Goal: Information Seeking & Learning: Learn about a topic

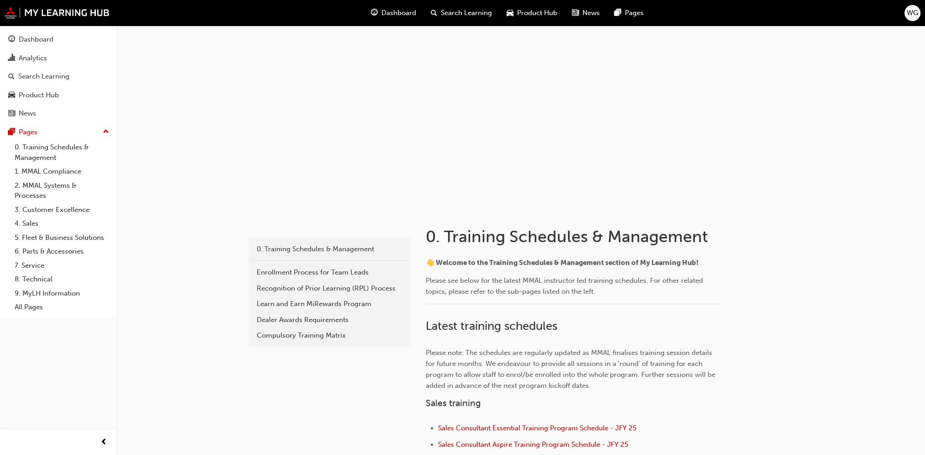
click at [454, 9] on span "Search Learning" at bounding box center [466, 13] width 51 height 11
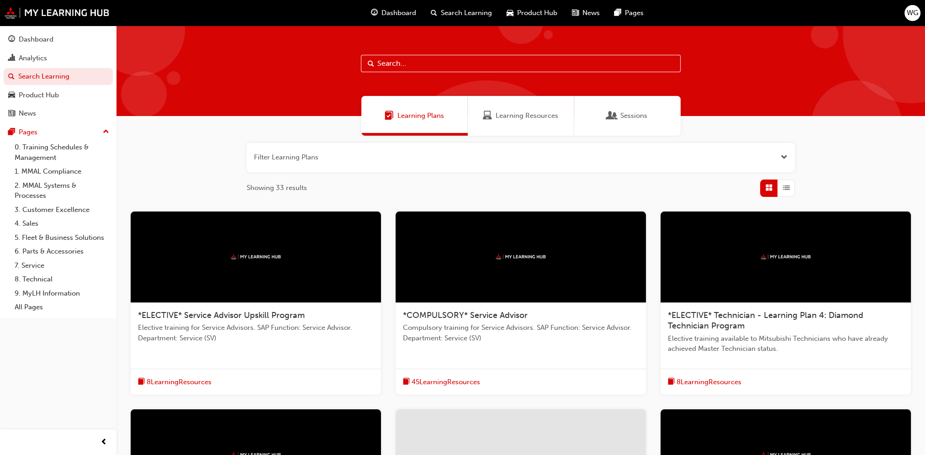
click at [395, 63] on input "text" at bounding box center [521, 63] width 320 height 17
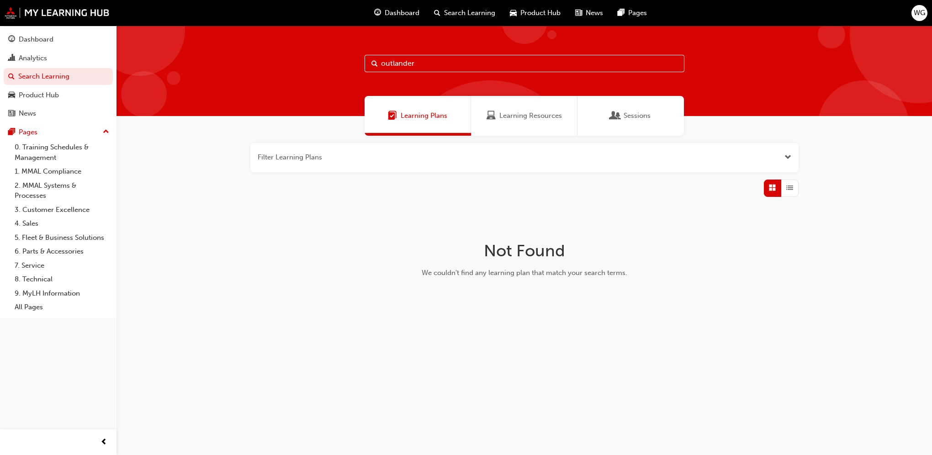
type input "outlander"
click at [399, 11] on span "Dashboard" at bounding box center [401, 13] width 35 height 11
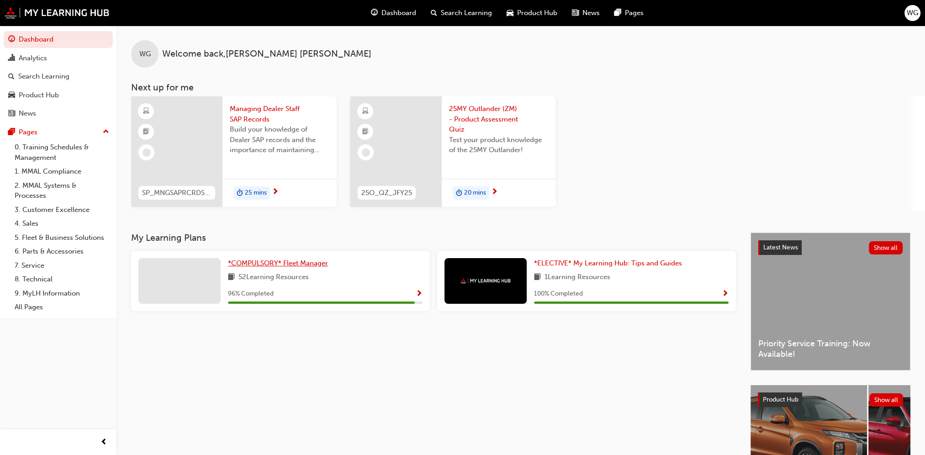
click at [279, 260] on span "*COMPULSORY* Fleet Manager" at bounding box center [278, 263] width 100 height 8
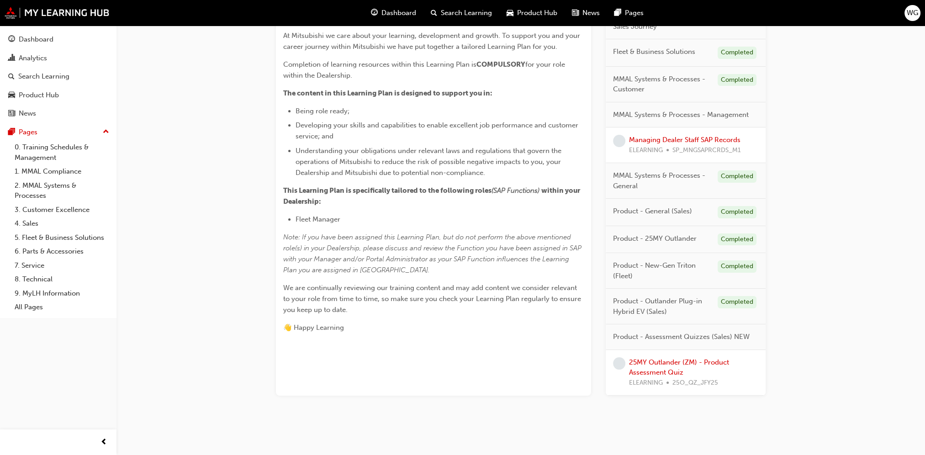
scroll to position [216, 0]
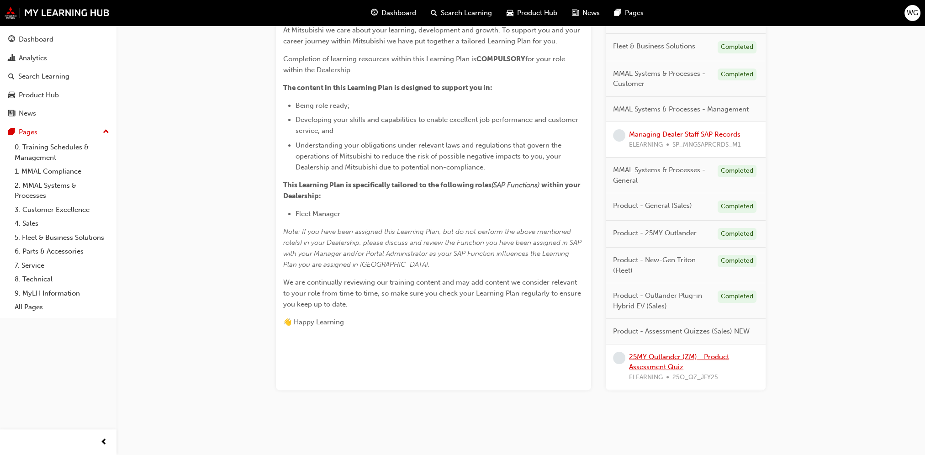
click at [663, 354] on link "25MY Outlander (ZM) - Product Assessment Quiz" at bounding box center [679, 362] width 100 height 19
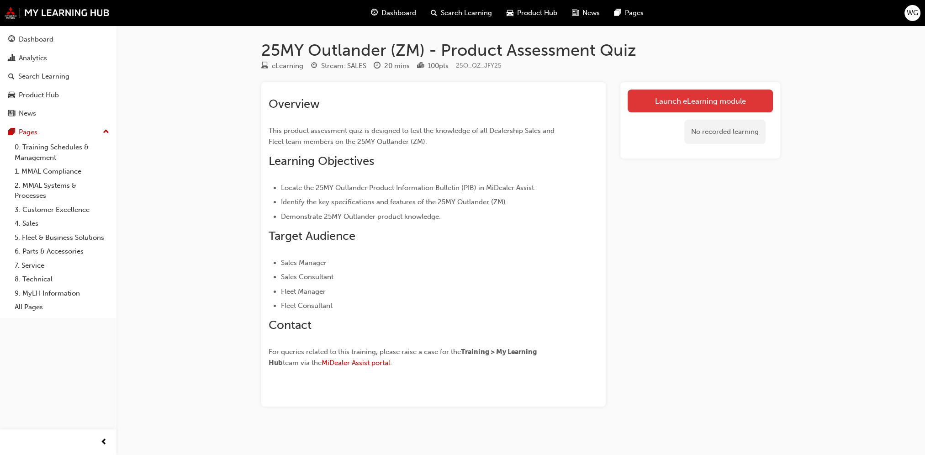
click at [715, 99] on link "Launch eLearning module" at bounding box center [699, 100] width 145 height 23
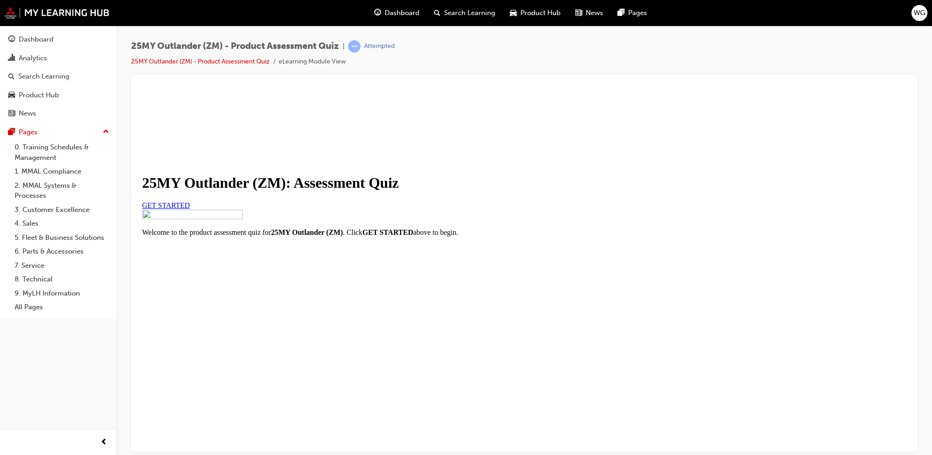
click at [190, 209] on span "GET STARTED" at bounding box center [166, 205] width 48 height 8
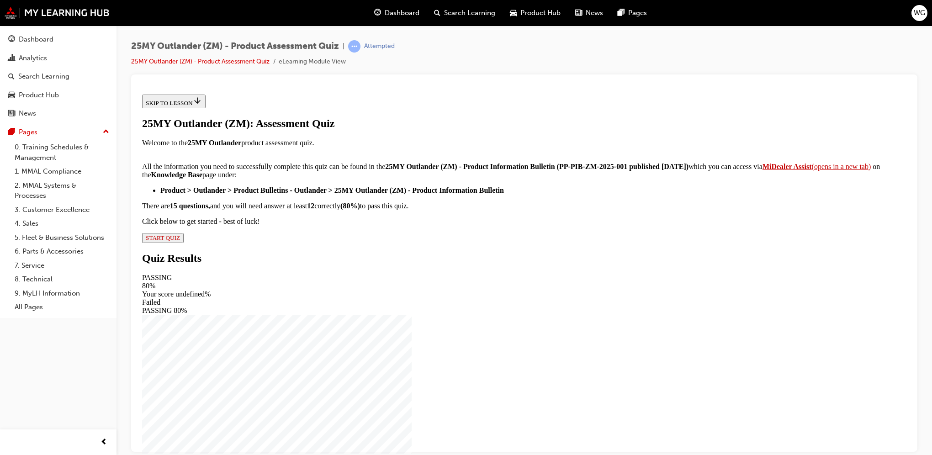
scroll to position [113, 0]
click at [180, 241] on span "START QUIZ" at bounding box center [163, 237] width 34 height 7
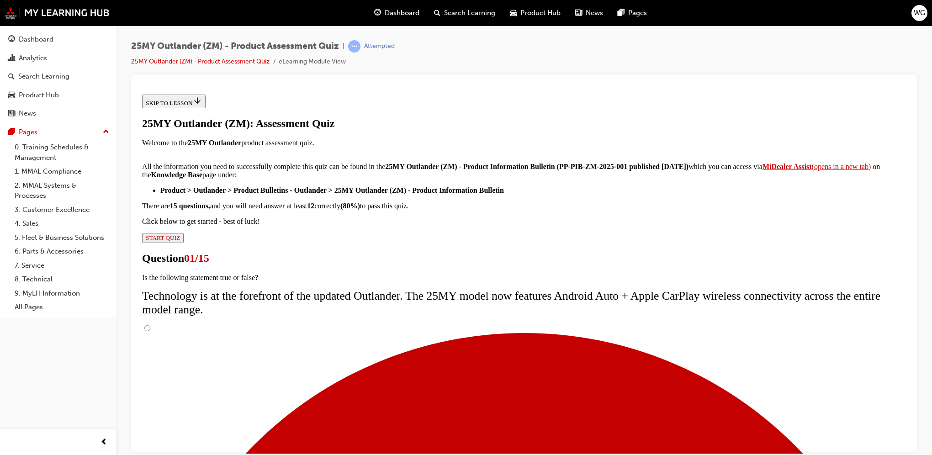
scroll to position [42, 0]
click at [150, 325] on input "True" at bounding box center [147, 328] width 6 height 6
radio input "true"
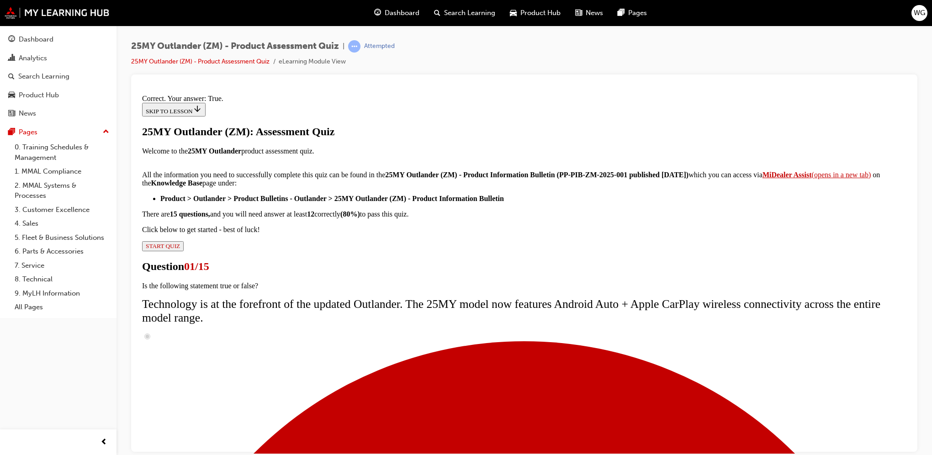
scroll to position [71, 0]
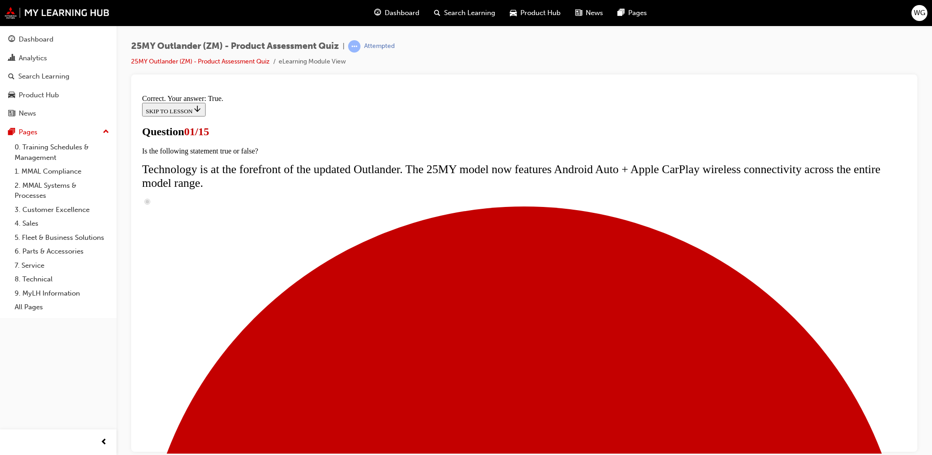
scroll to position [62, 0]
radio input "true"
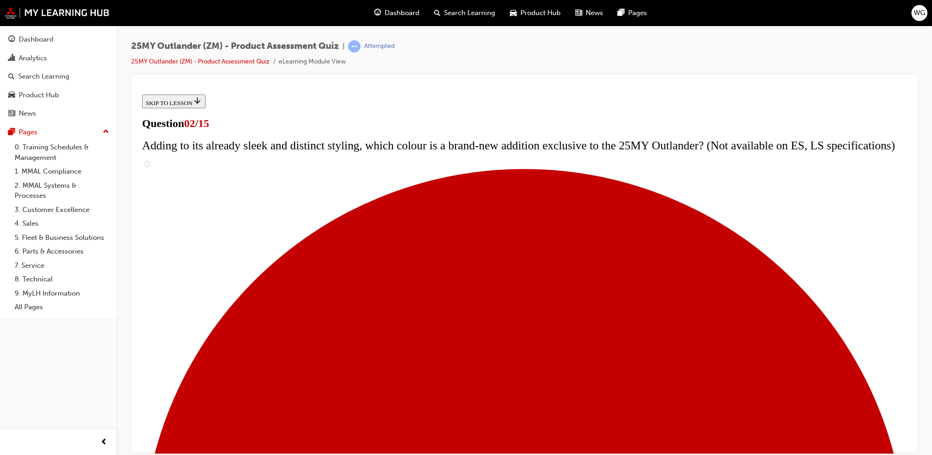
scroll to position [91, 0]
checkbox input "true"
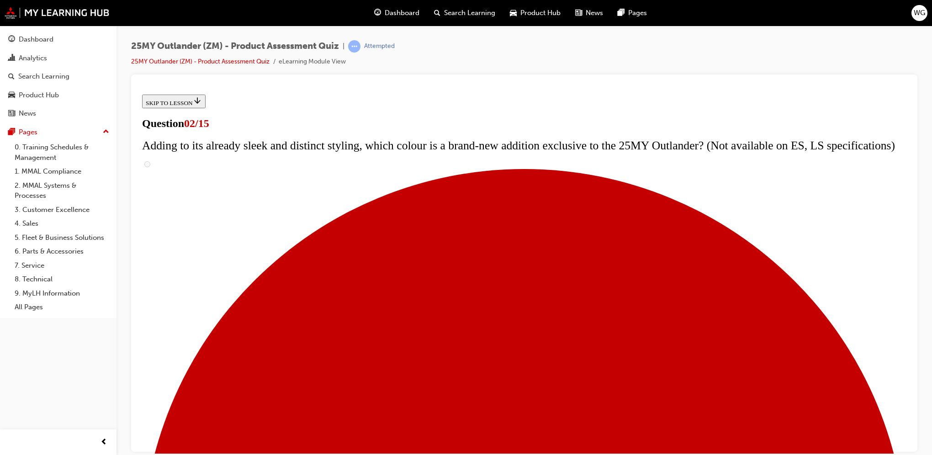
checkbox input "true"
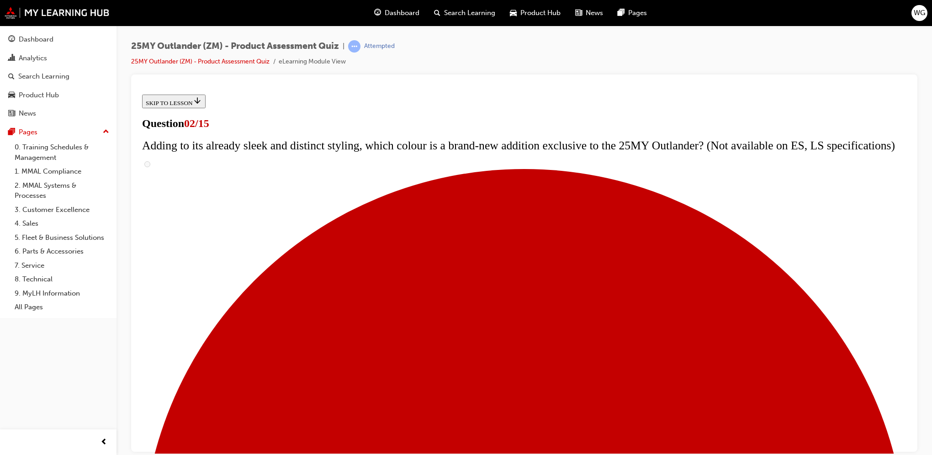
scroll to position [183, 0]
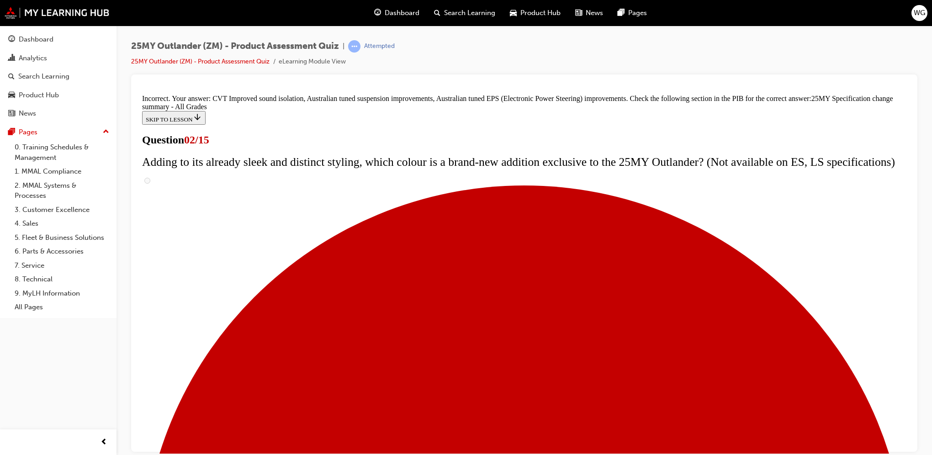
scroll to position [274, 0]
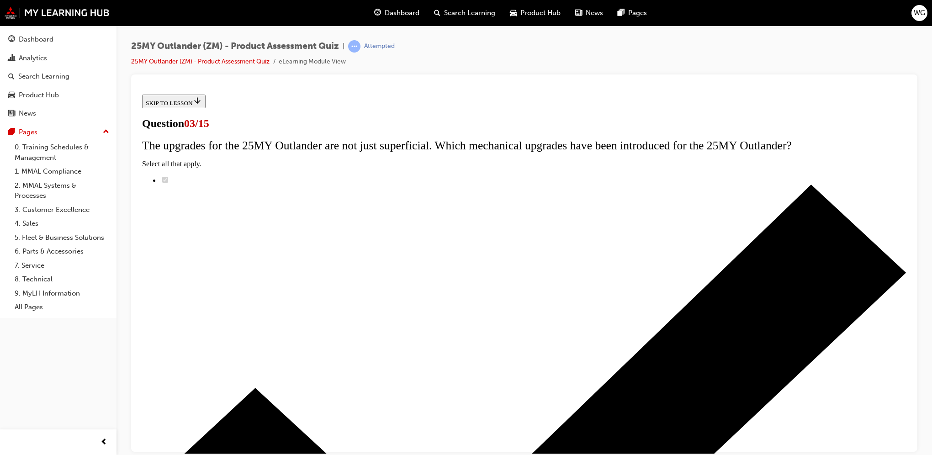
radio input "true"
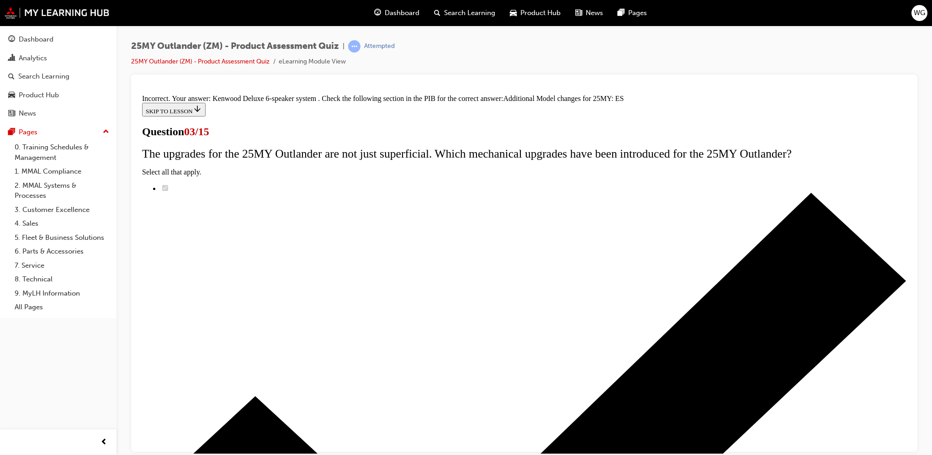
scroll to position [169, 0]
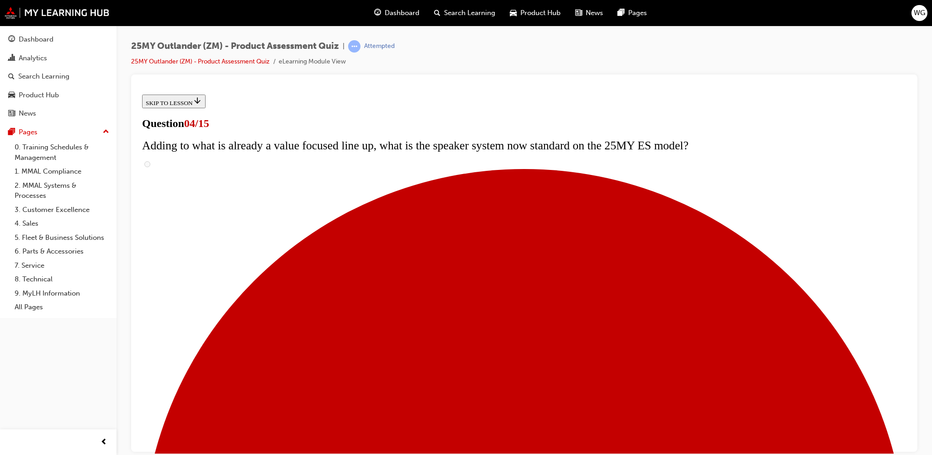
scroll to position [91, 0]
checkbox input "true"
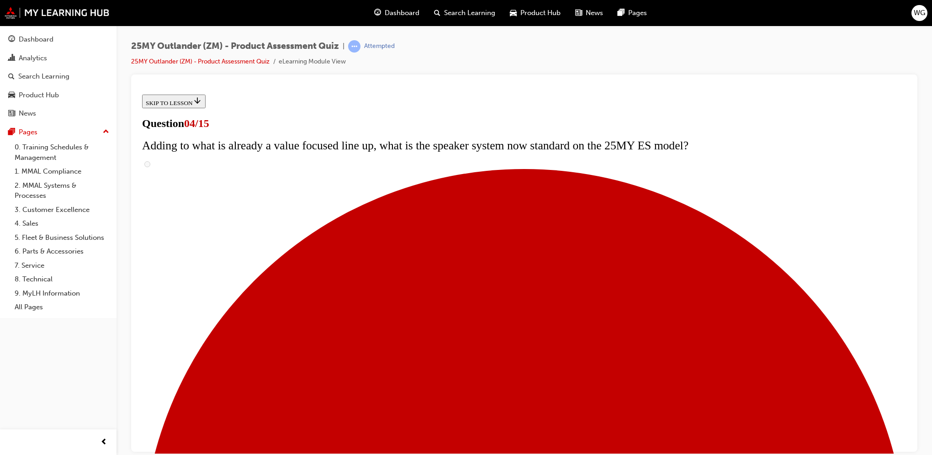
checkbox input "true"
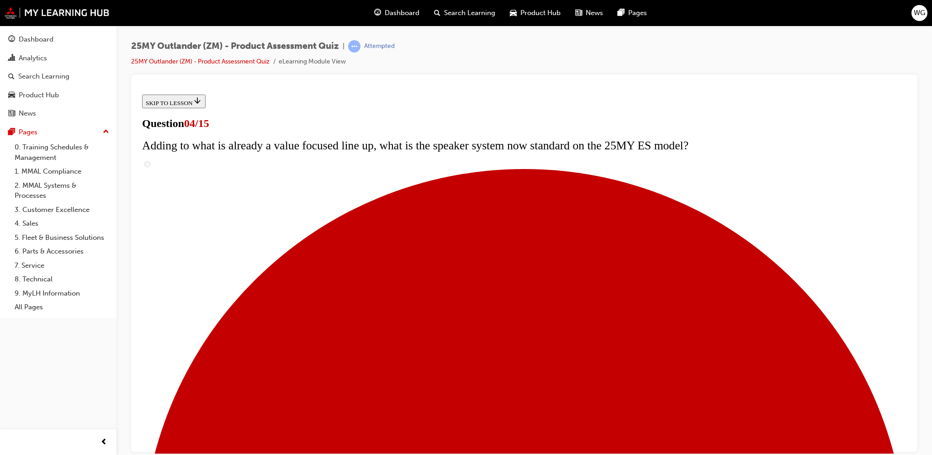
checkbox input "true"
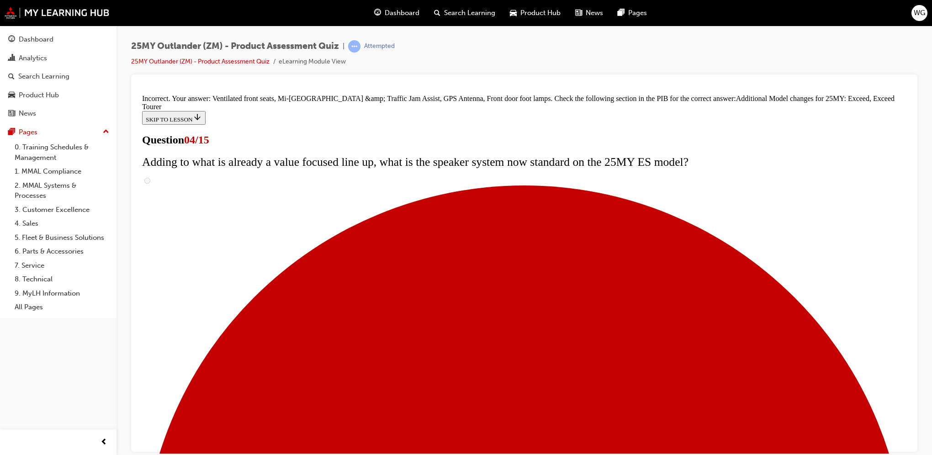
scroll to position [310, 0]
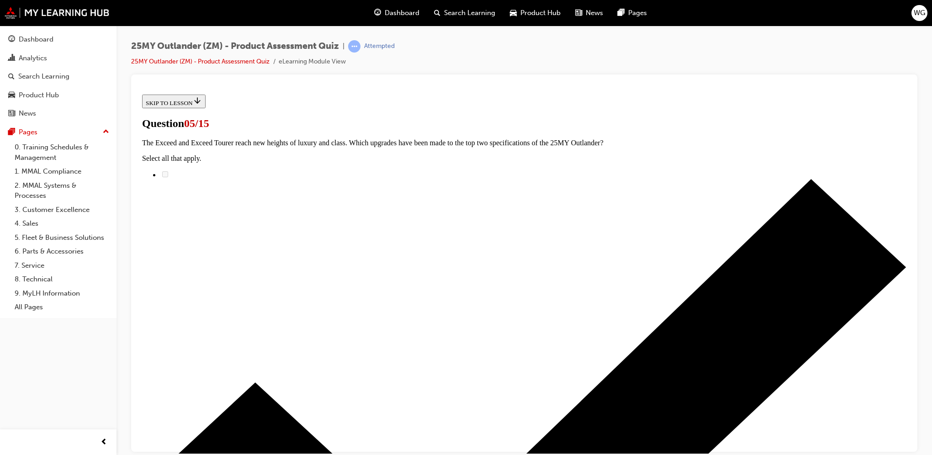
scroll to position [46, 0]
radio input "true"
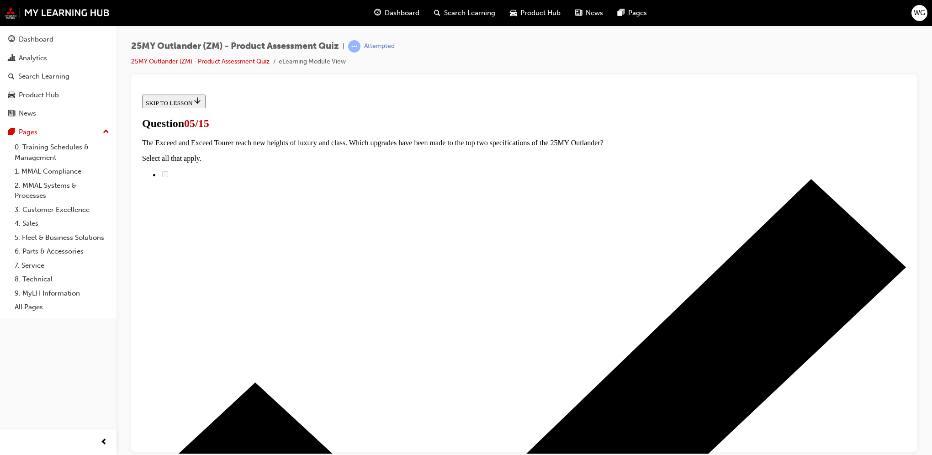
radio input "true"
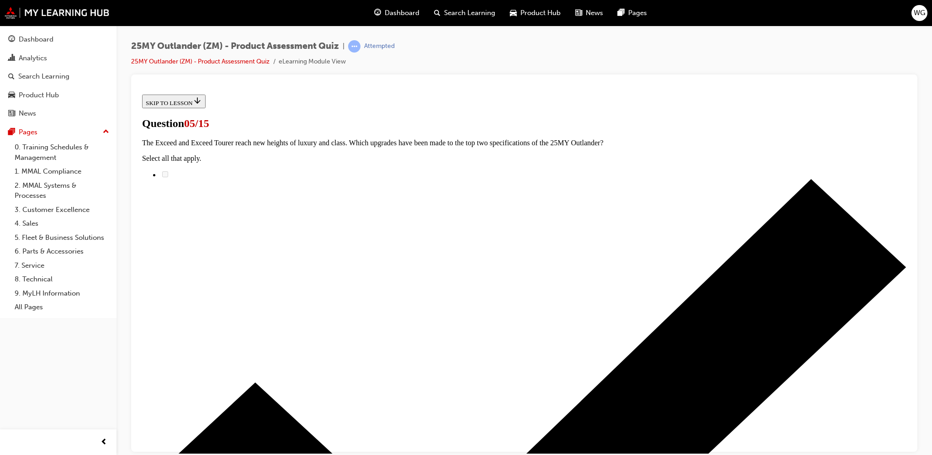
scroll to position [137, 0]
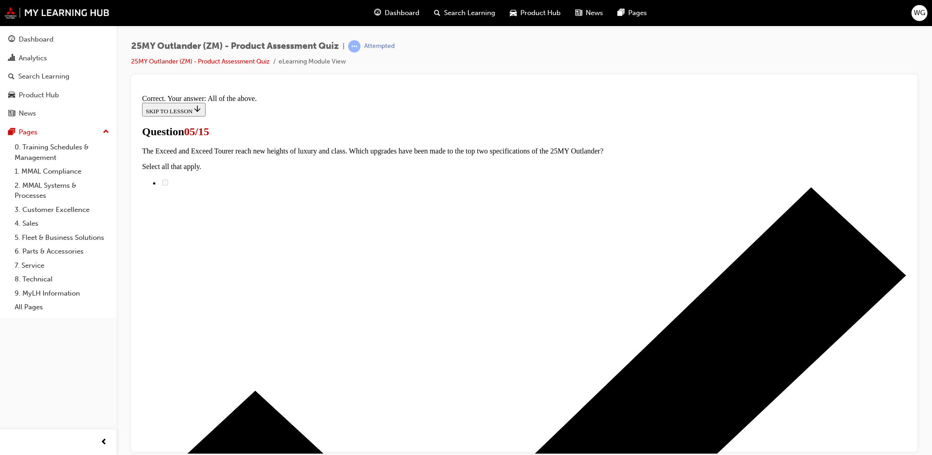
scroll to position [186, 0]
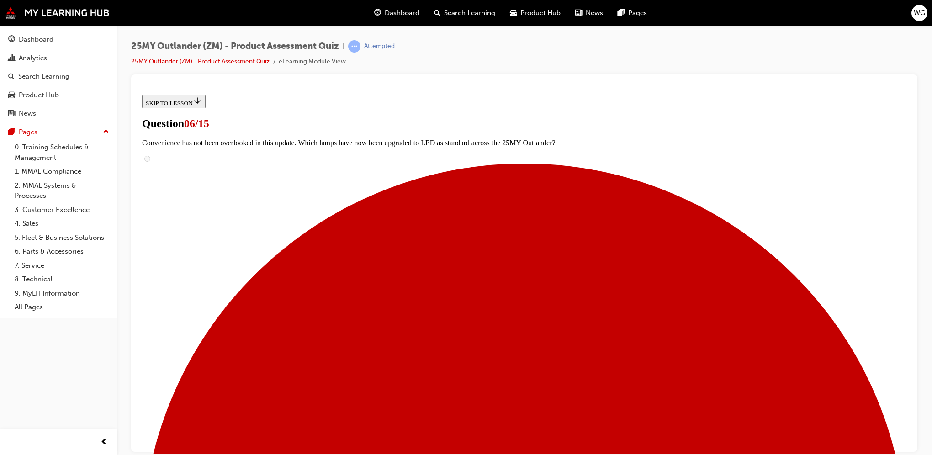
scroll to position [183, 0]
radio input "true"
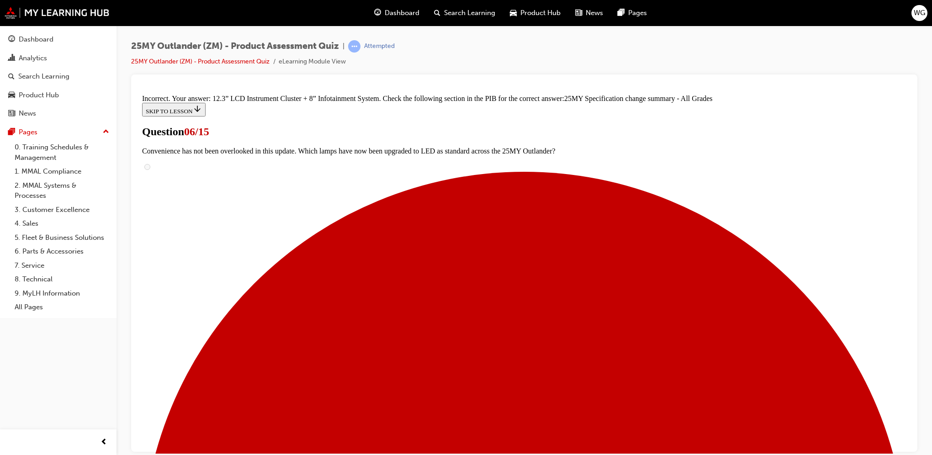
scroll to position [329, 0]
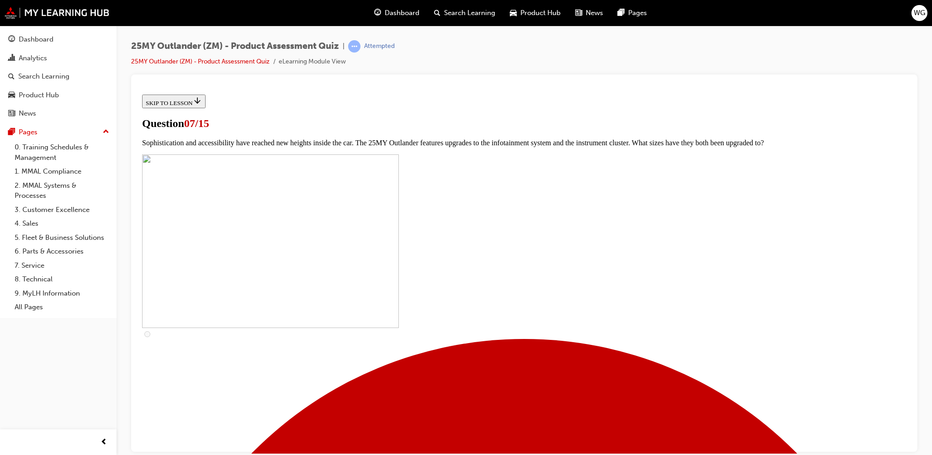
scroll to position [274, 0]
checkbox input "true"
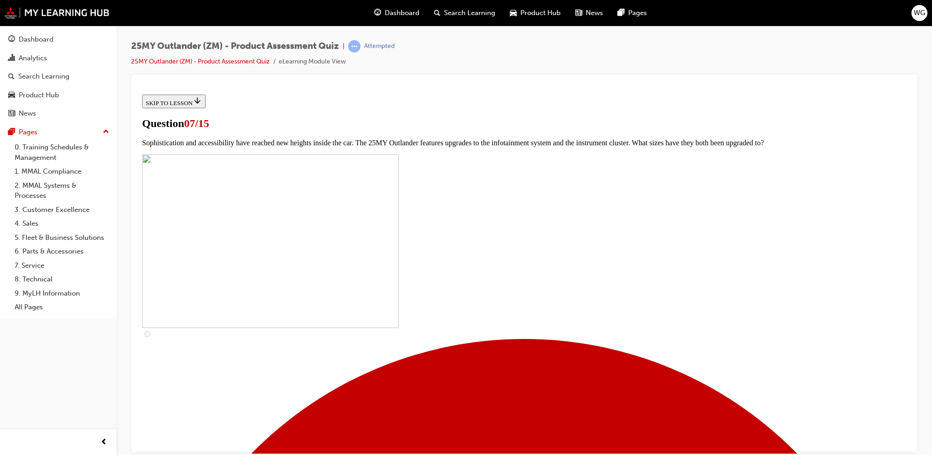
checkbox input "true"
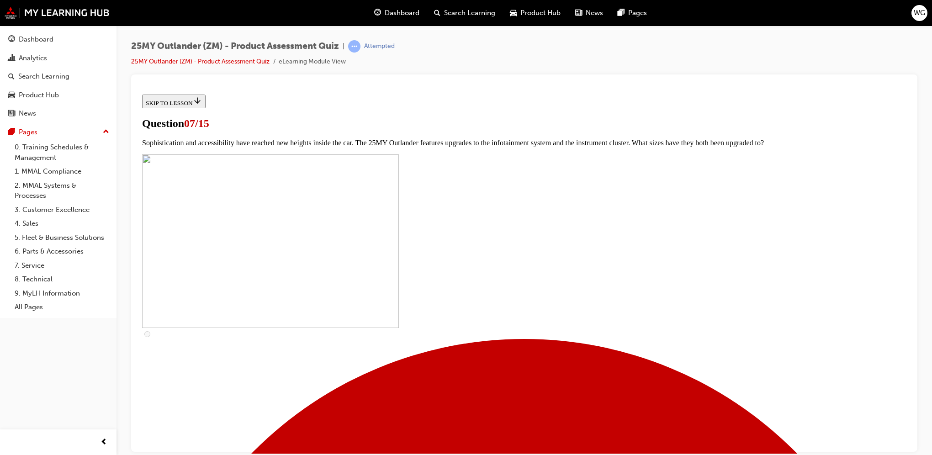
checkbox input "true"
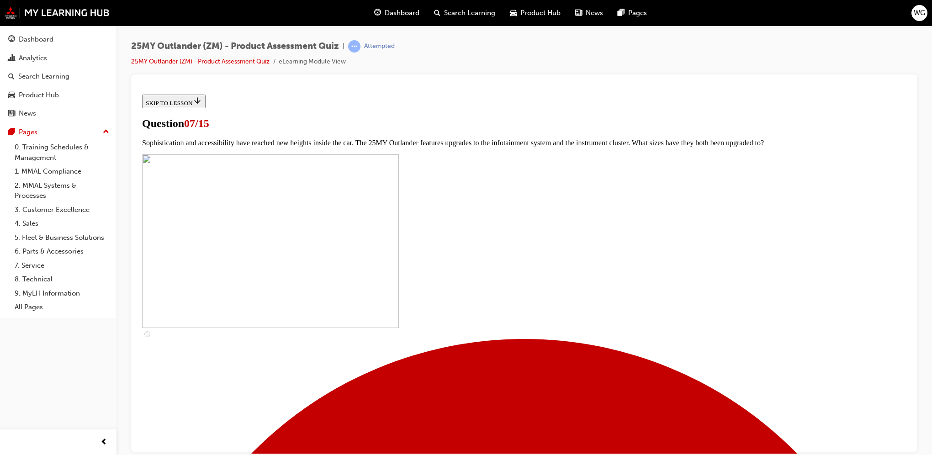
checkbox input "true"
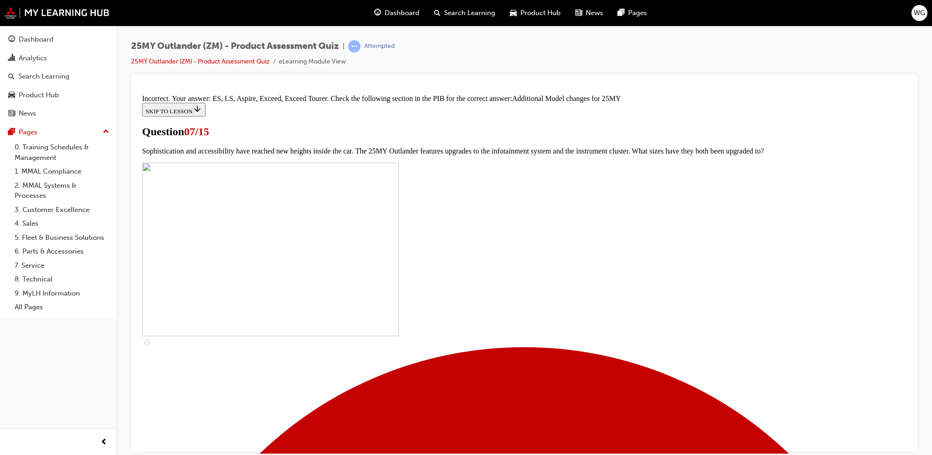
scroll to position [387, 0]
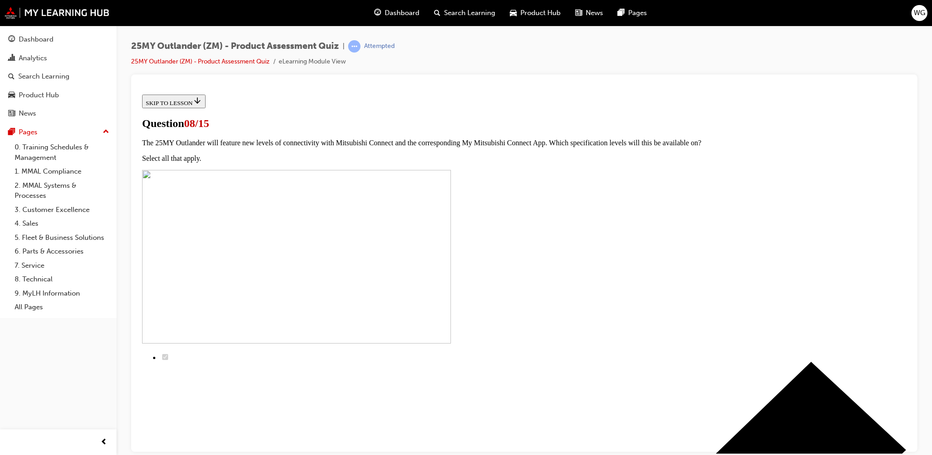
radio input "true"
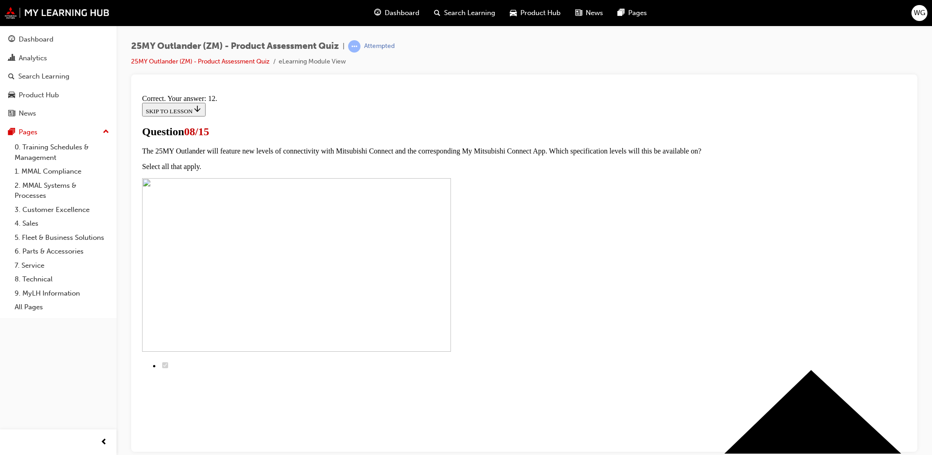
scroll to position [113, 0]
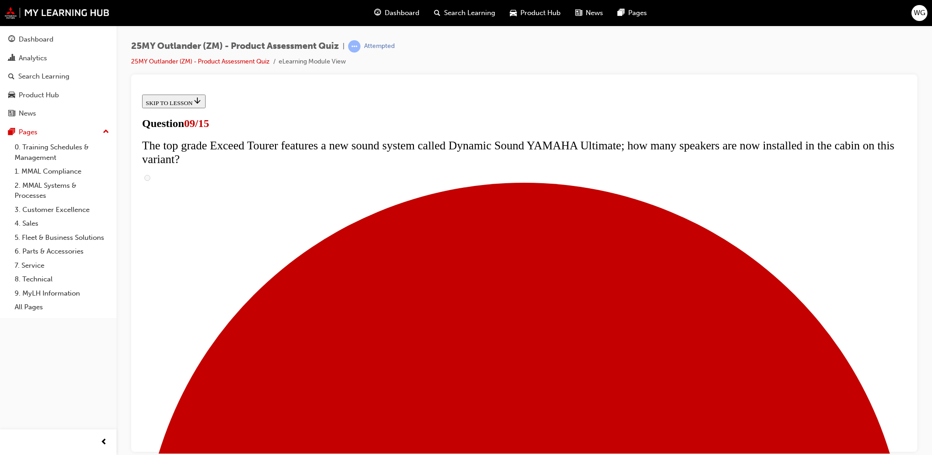
scroll to position [320, 0]
radio input "true"
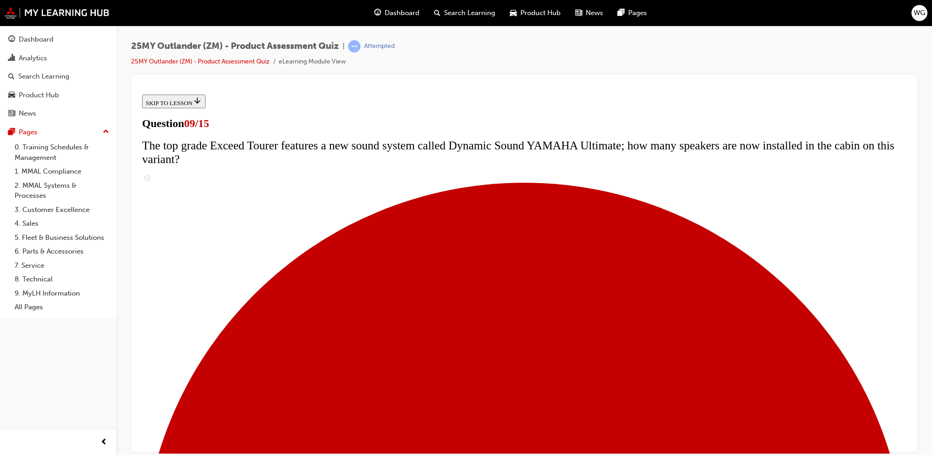
radio input "true"
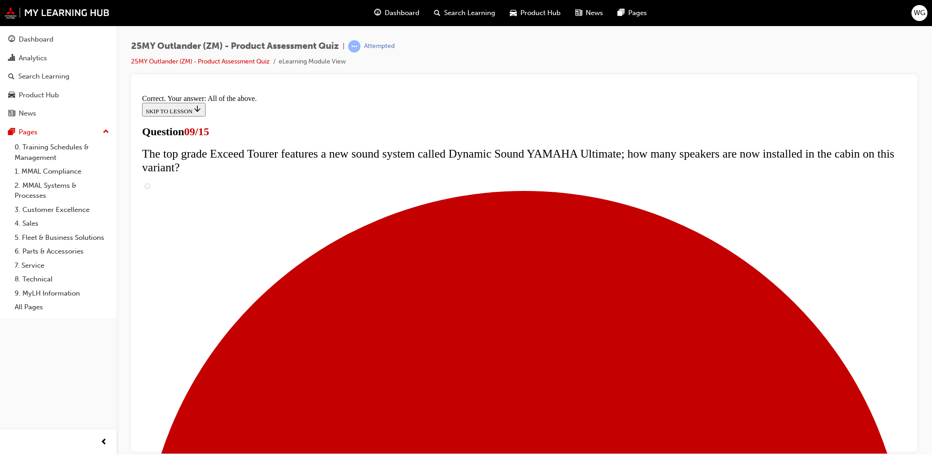
scroll to position [440, 0]
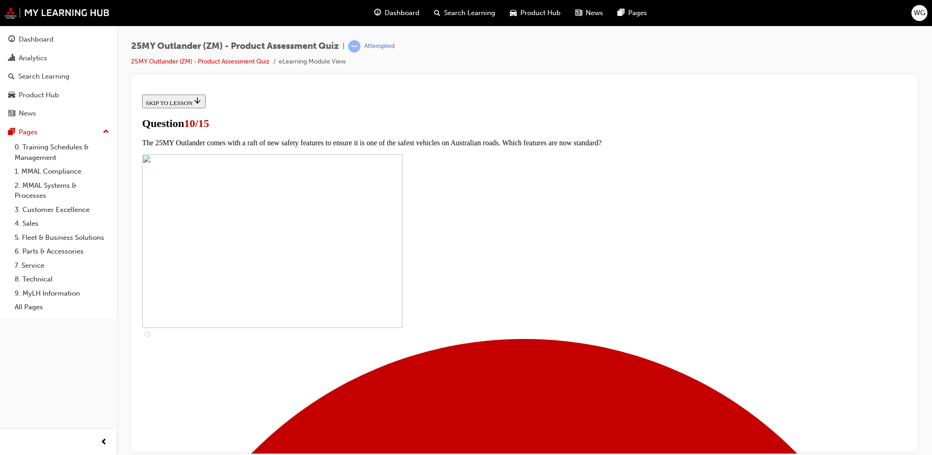
scroll to position [228, 0]
checkbox input "true"
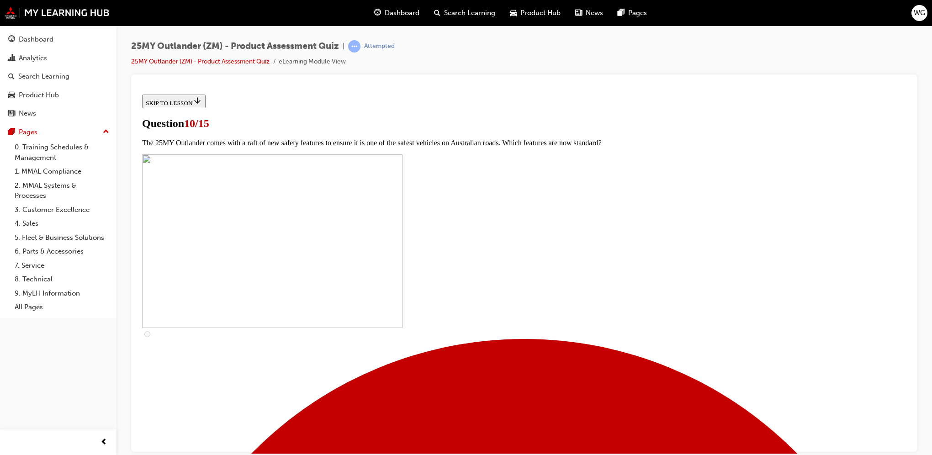
checkbox input "true"
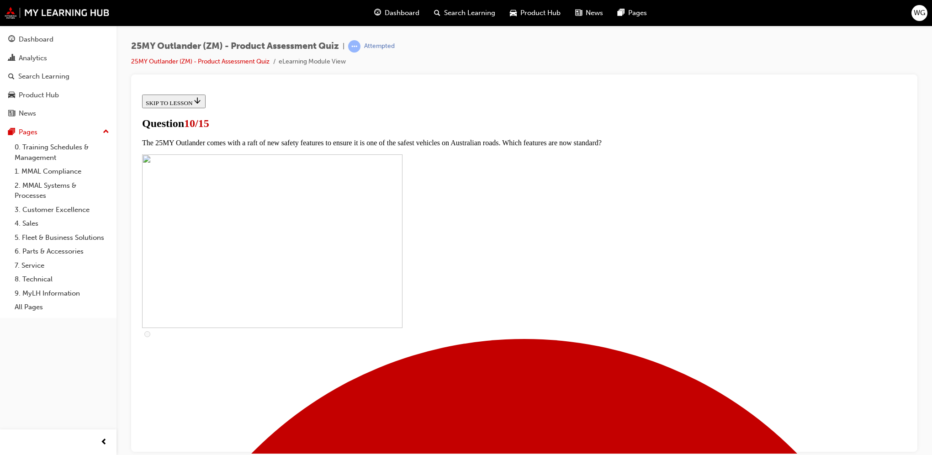
checkbox input "true"
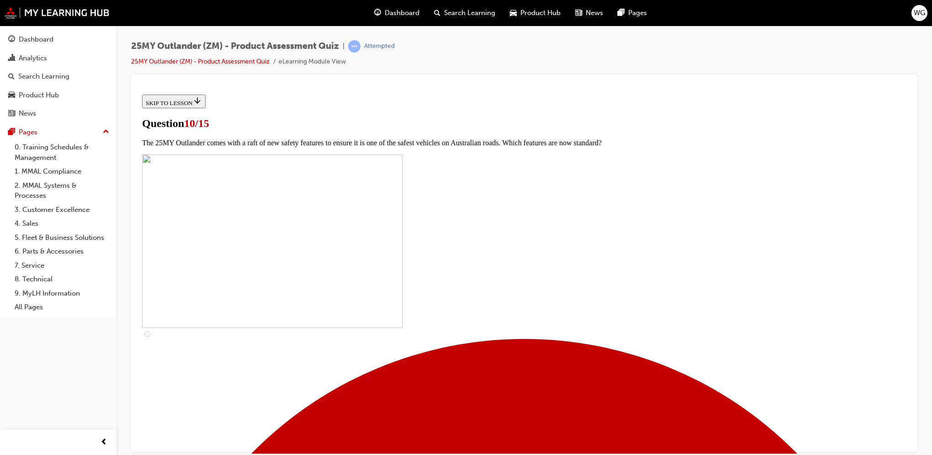
checkbox input "true"
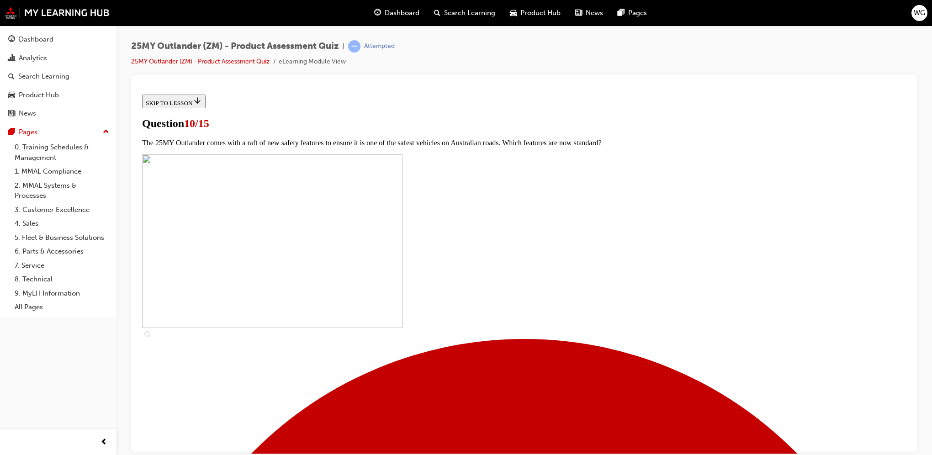
checkbox input "true"
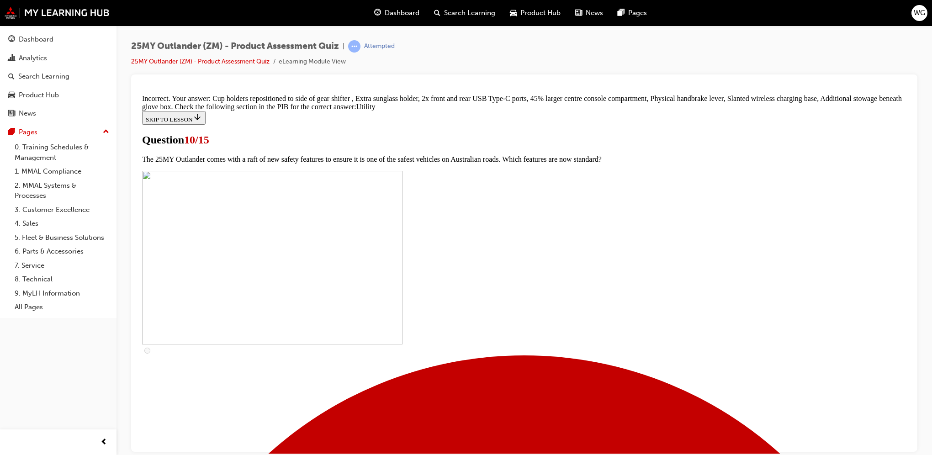
scroll to position [411, 0]
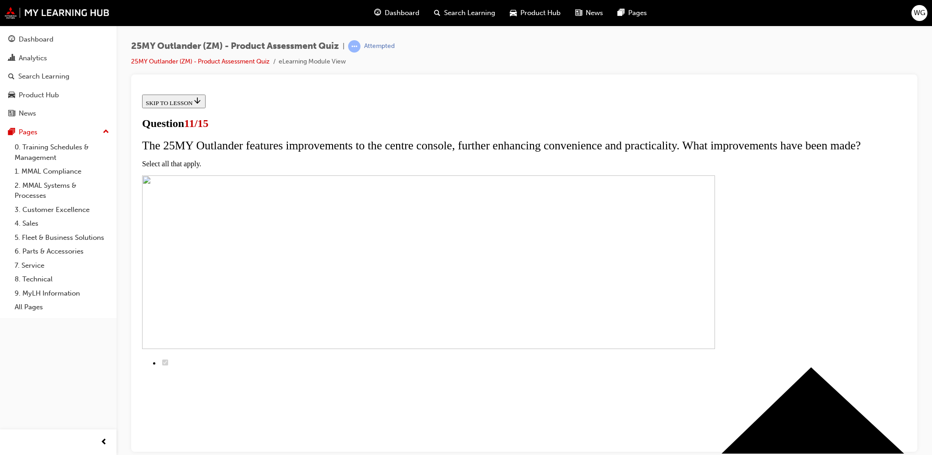
scroll to position [91, 0]
checkbox input "true"
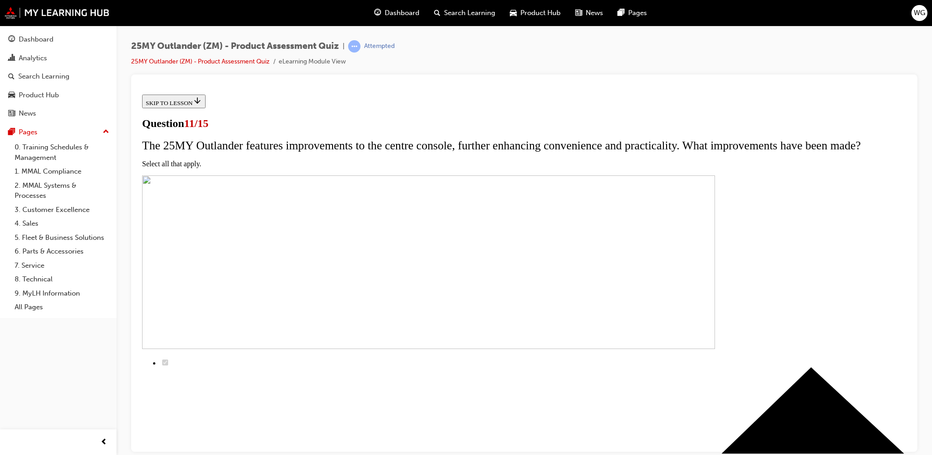
checkbox input "true"
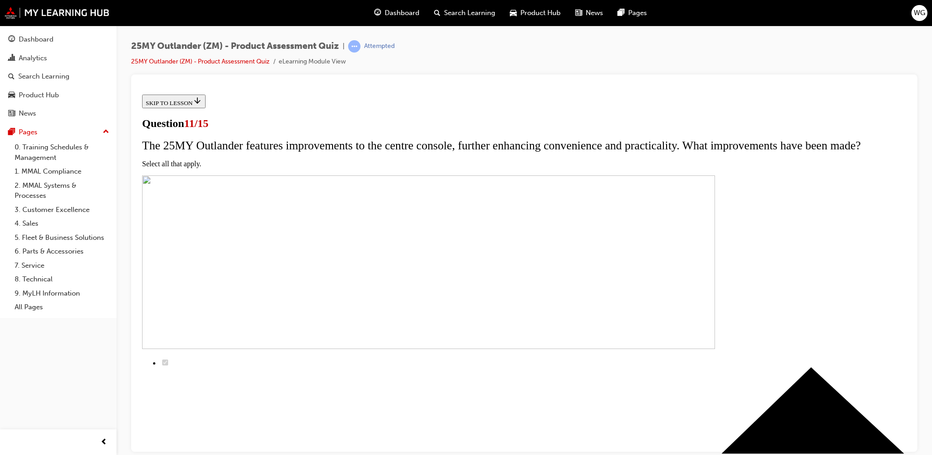
checkbox input "true"
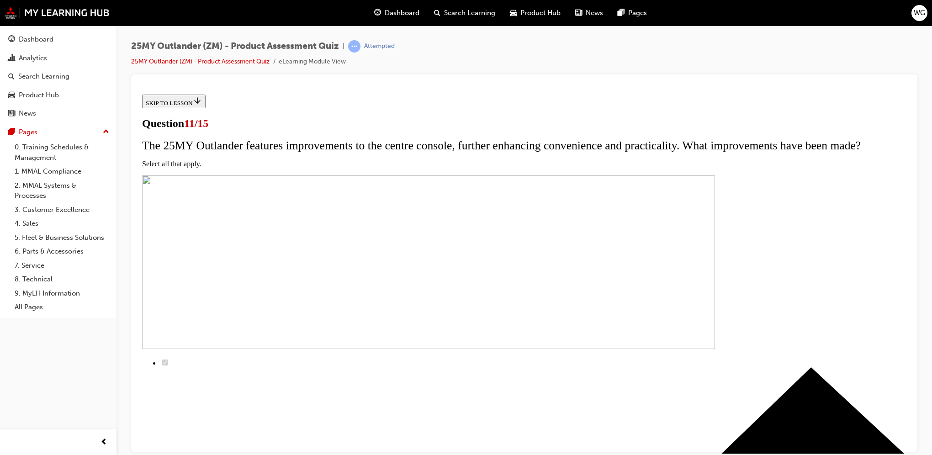
checkbox input "true"
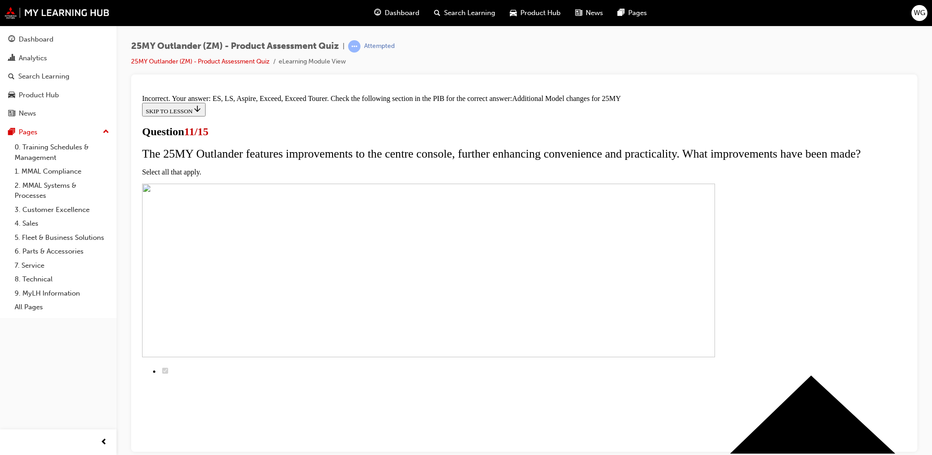
scroll to position [237, 0]
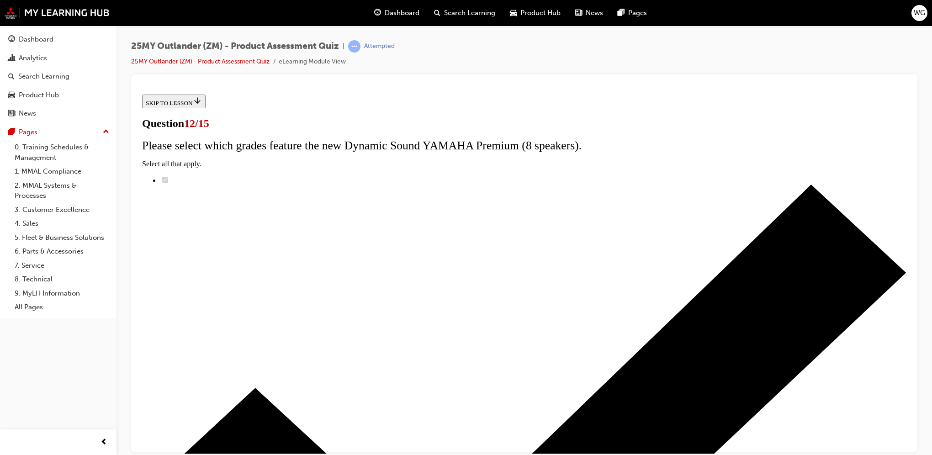
scroll to position [42, 0]
radio input "true"
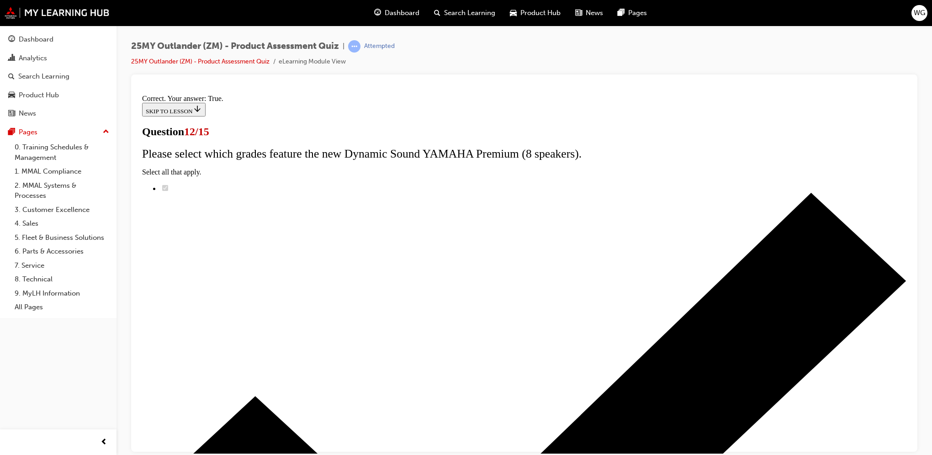
scroll to position [71, 0]
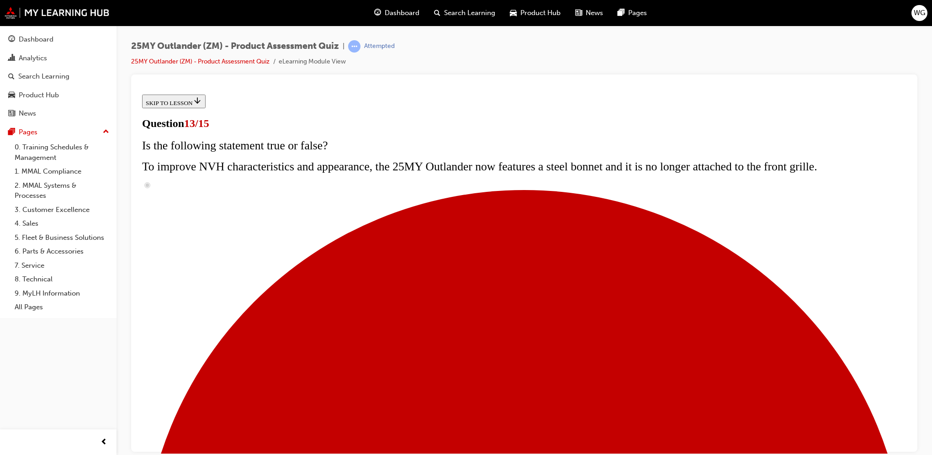
scroll to position [62, 0]
radio input "true"
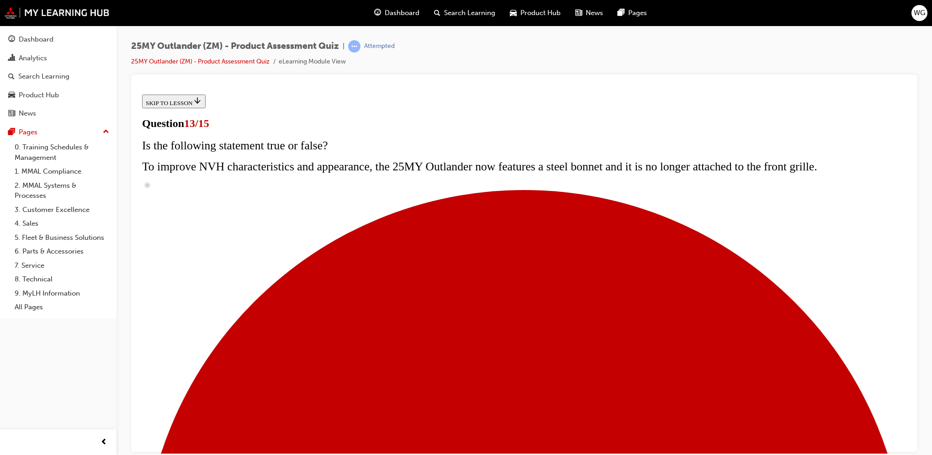
radio input "true"
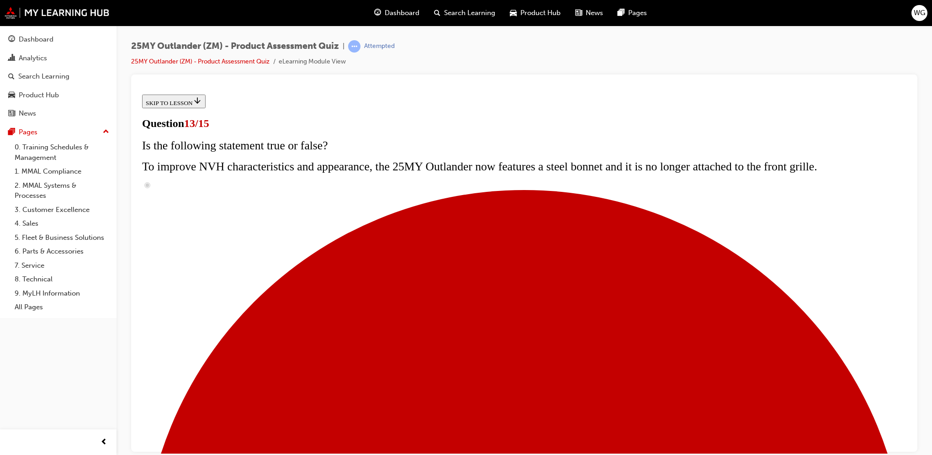
radio input "true"
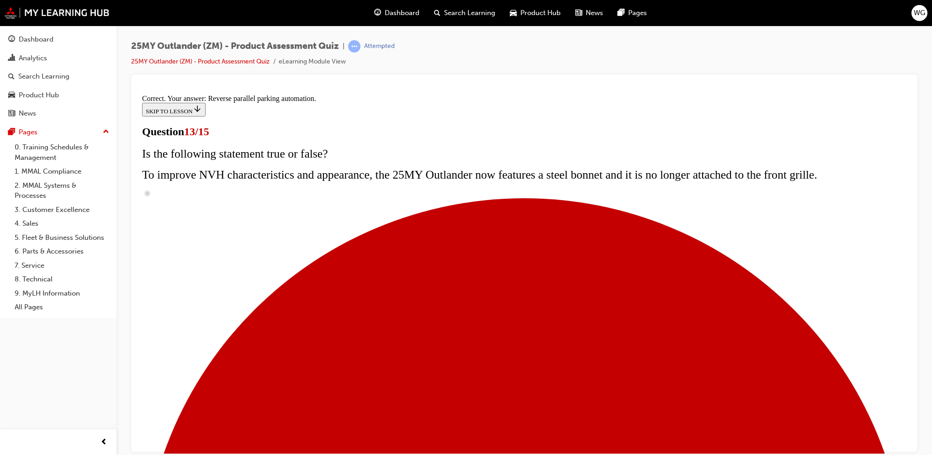
scroll to position [202, 0]
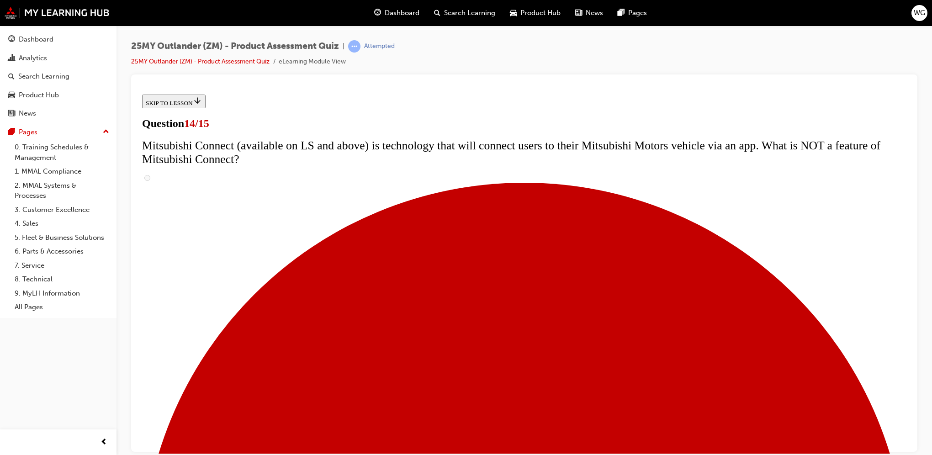
scroll to position [89, 0]
radio input "true"
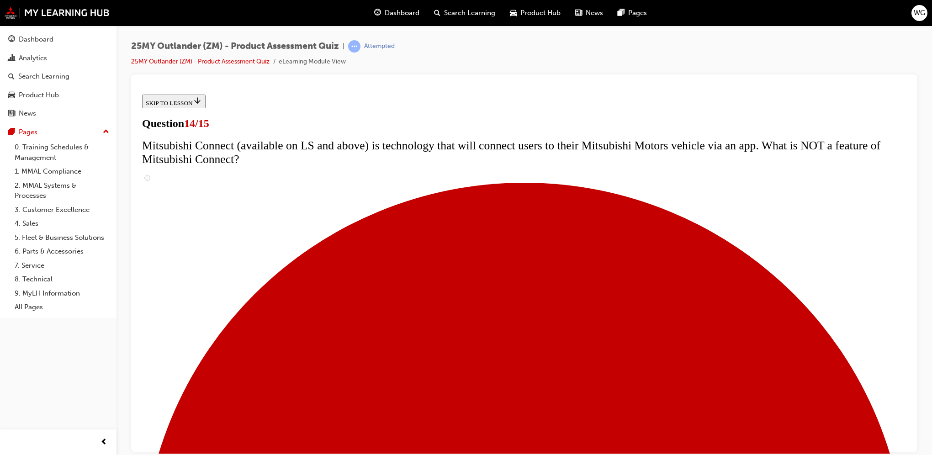
radio input "true"
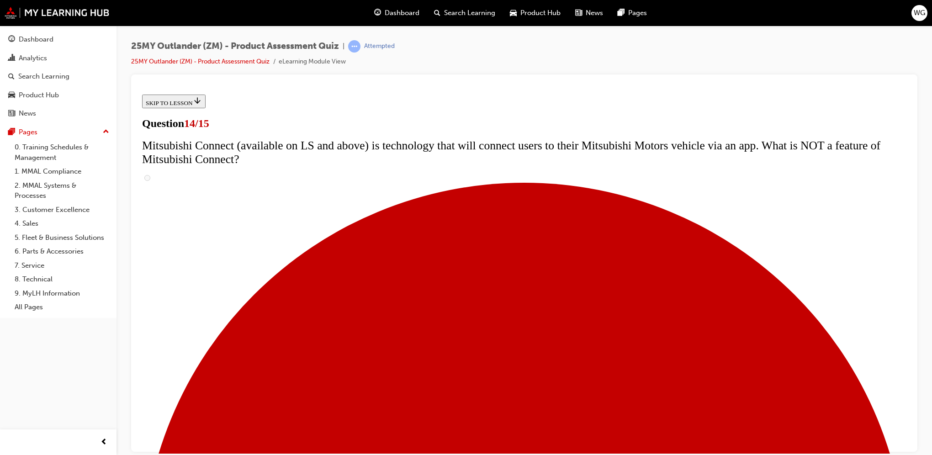
radio input "true"
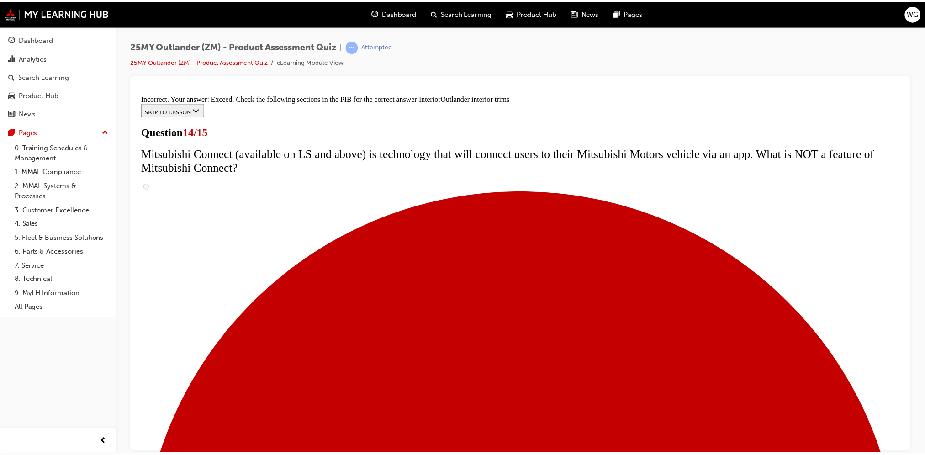
scroll to position [440, 0]
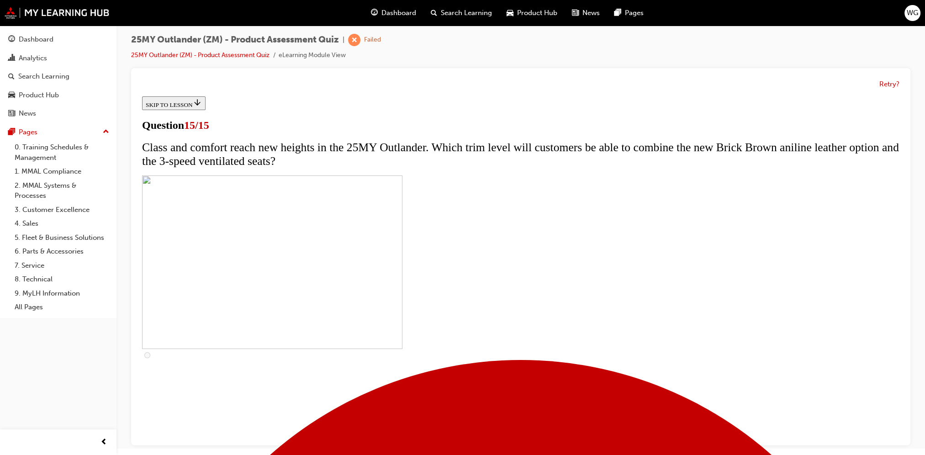
scroll to position [114, 0]
click at [175, 55] on link "25MY Outlander (ZM) - Product Assessment Quiz" at bounding box center [200, 55] width 138 height 8
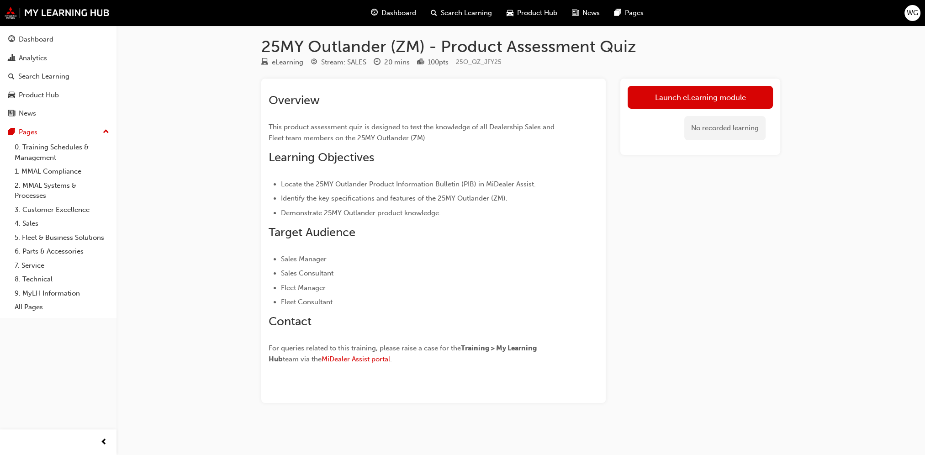
scroll to position [4, 0]
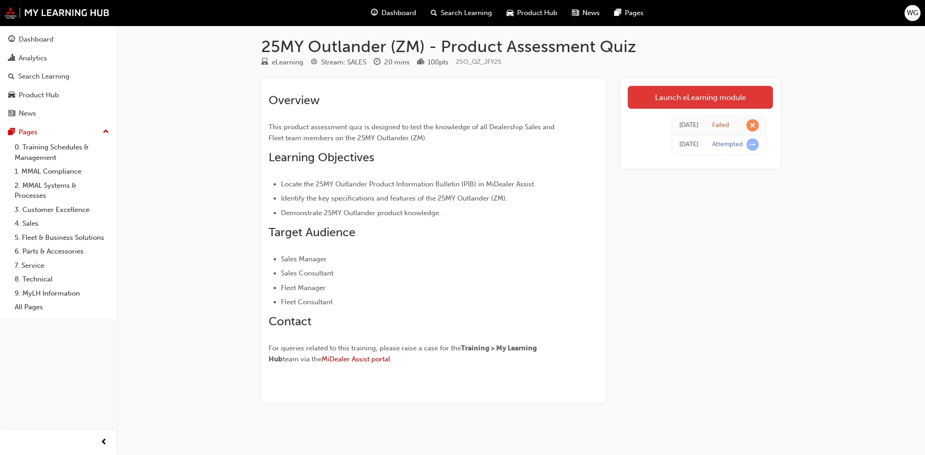
click at [663, 97] on link "Launch eLearning module" at bounding box center [699, 97] width 145 height 23
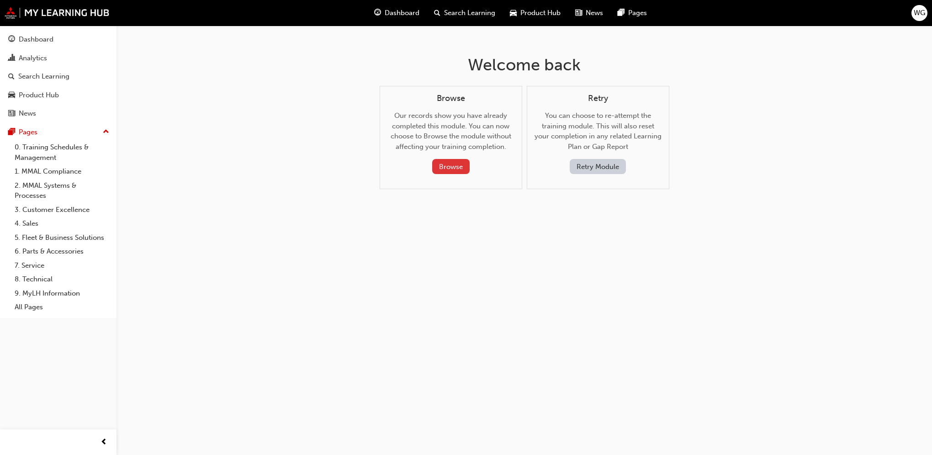
click at [442, 163] on button "Browse" at bounding box center [450, 166] width 37 height 15
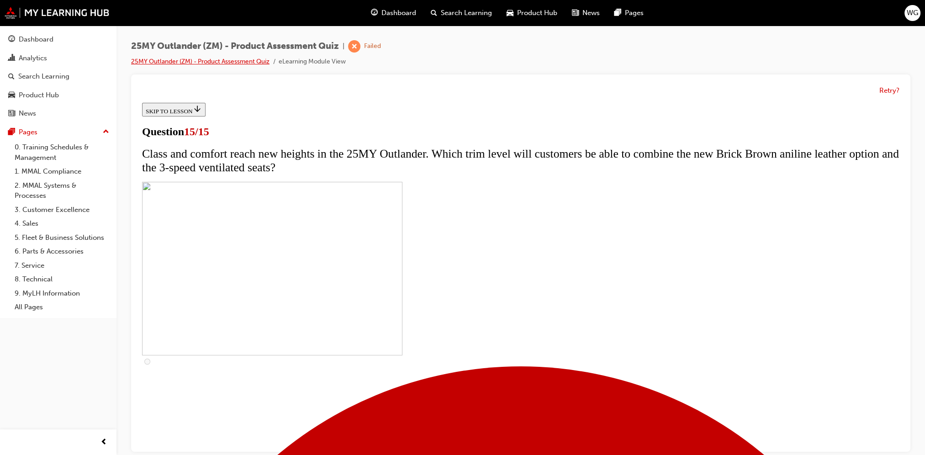
click at [152, 61] on link "25MY Outlander (ZM) - Product Assessment Quiz" at bounding box center [200, 62] width 138 height 8
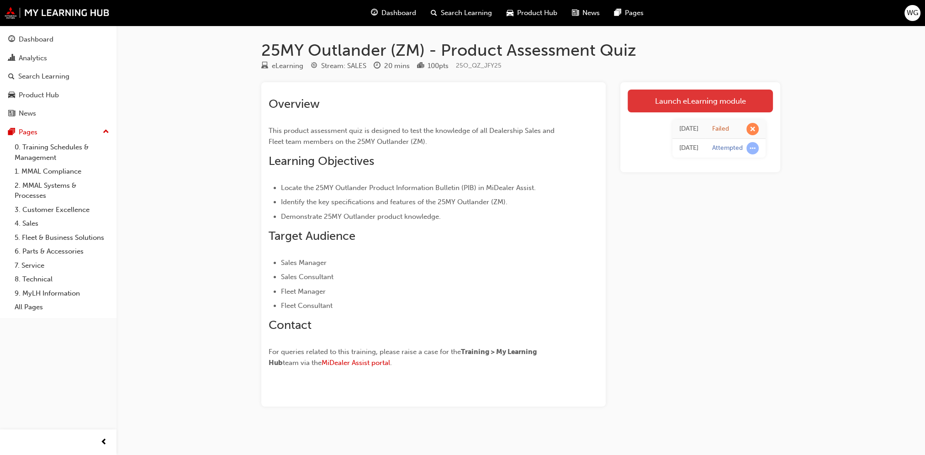
click at [652, 102] on link "Launch eLearning module" at bounding box center [699, 100] width 145 height 23
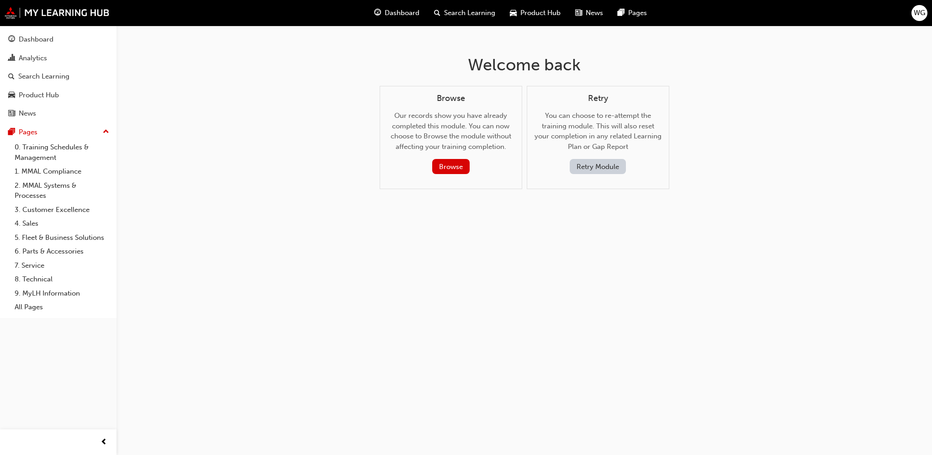
click at [585, 160] on button "Retry Module" at bounding box center [597, 166] width 56 height 15
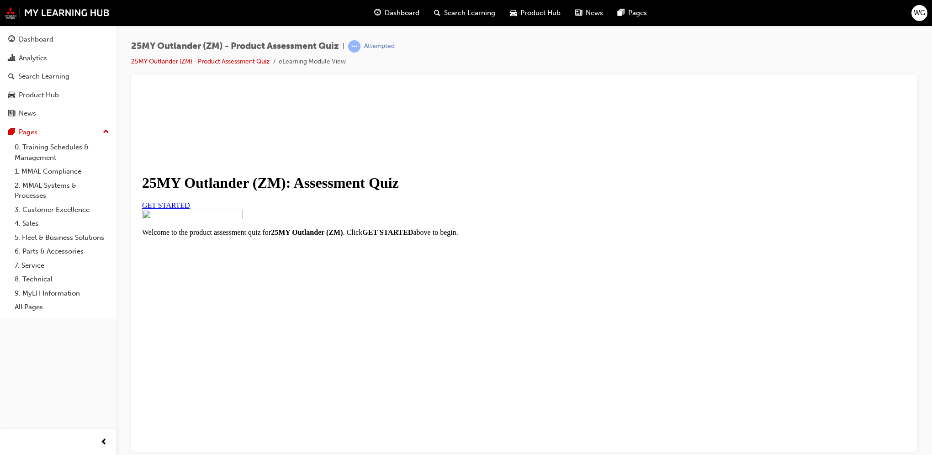
scroll to position [68, 0]
click at [190, 209] on span "GET STARTED" at bounding box center [166, 205] width 48 height 8
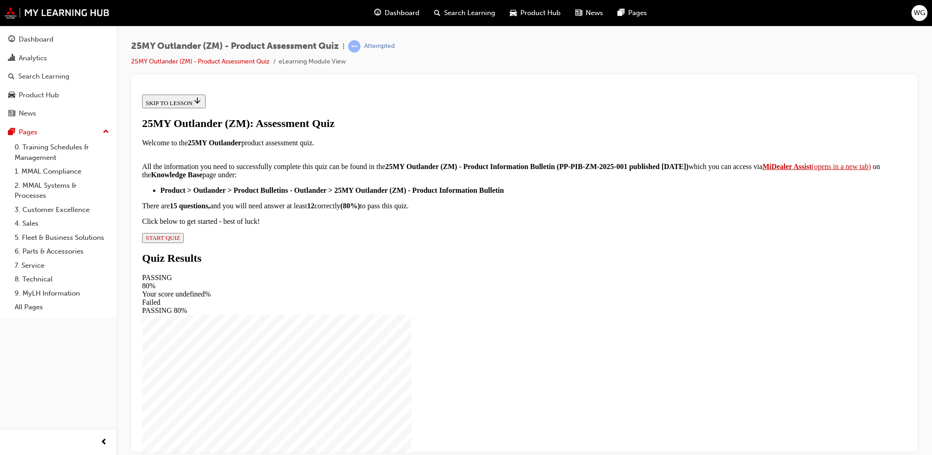
scroll to position [113, 0]
click at [762, 170] on strong "MiDealer Assist" at bounding box center [786, 166] width 49 height 8
click at [180, 241] on span "START QUIZ" at bounding box center [163, 237] width 34 height 7
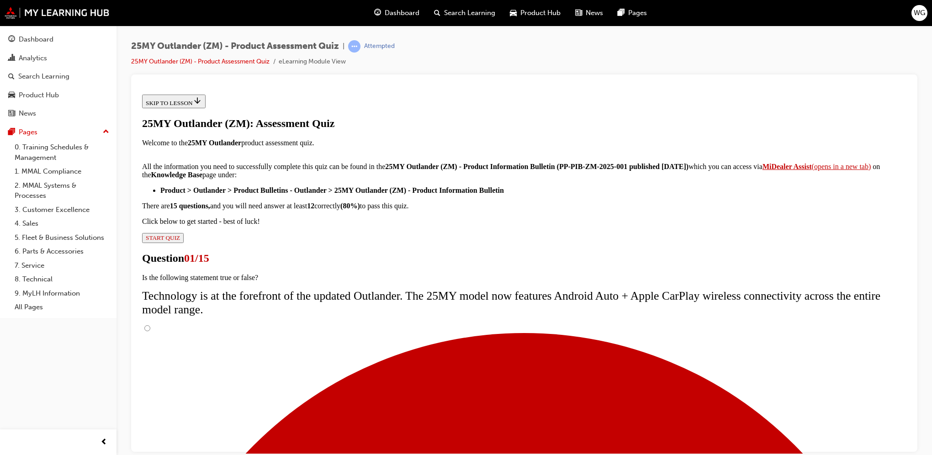
scroll to position [42, 0]
click at [150, 325] on input "True" at bounding box center [147, 328] width 6 height 6
radio input "true"
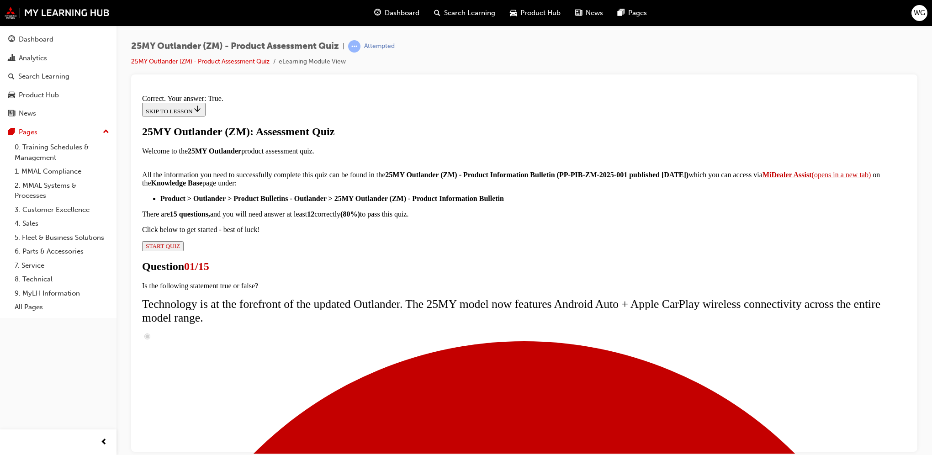
scroll to position [71, 0]
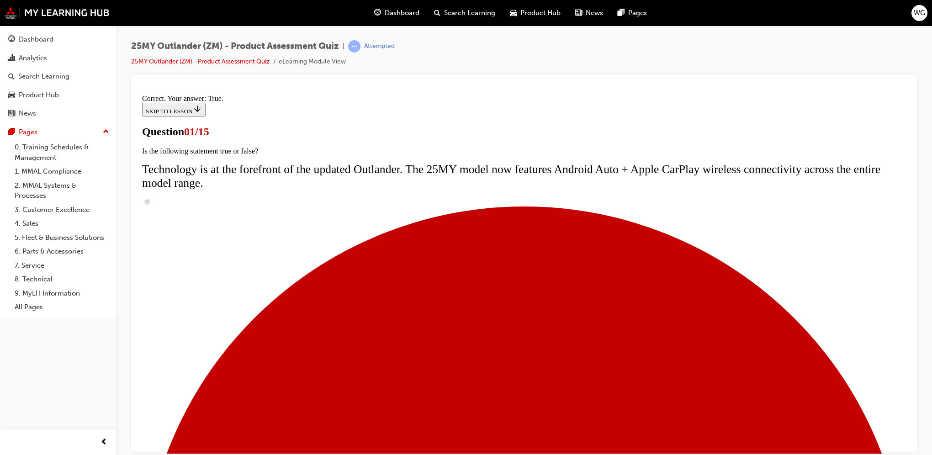
scroll to position [62, 0]
radio input "true"
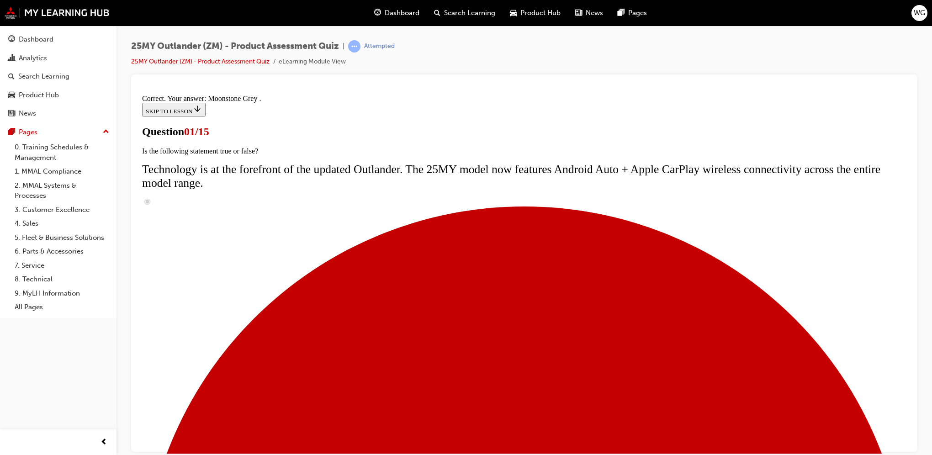
scroll to position [186, 0]
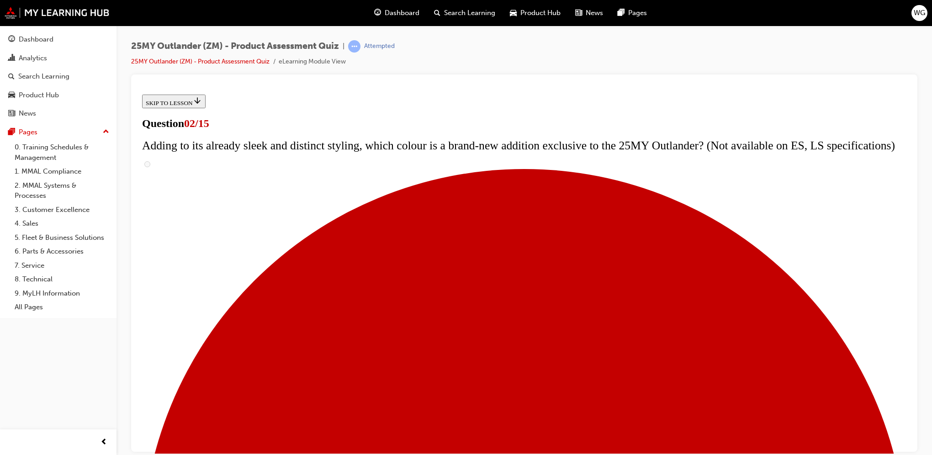
scroll to position [91, 0]
checkbox input "true"
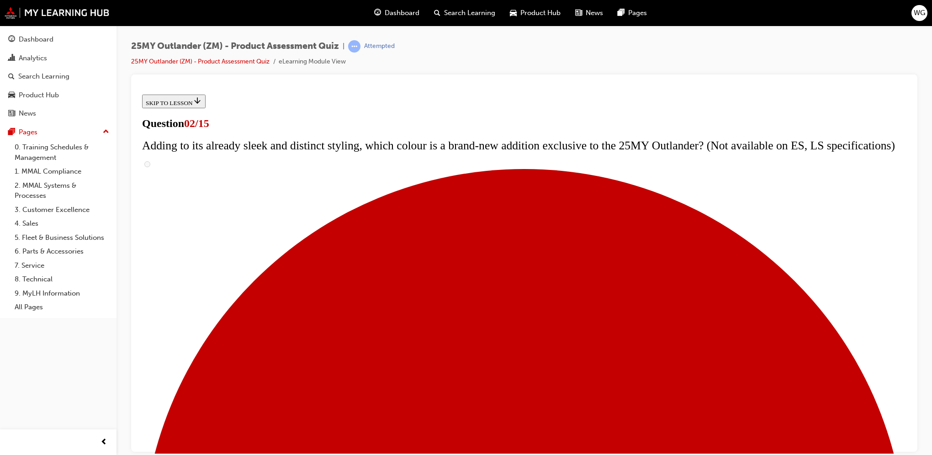
checkbox input "true"
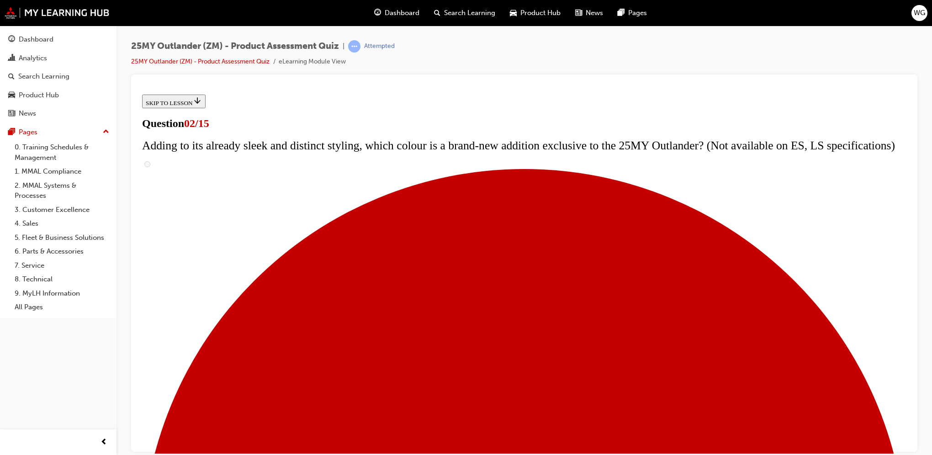
checkbox input "true"
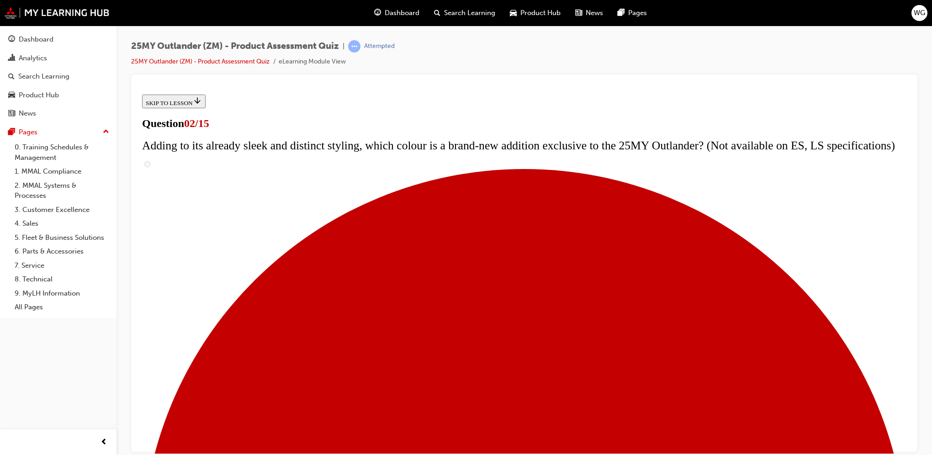
checkbox input "true"
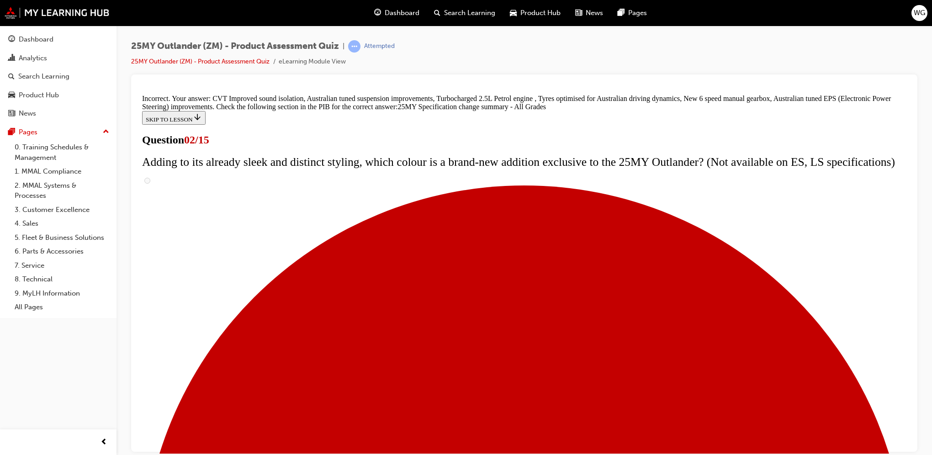
scroll to position [137, 0]
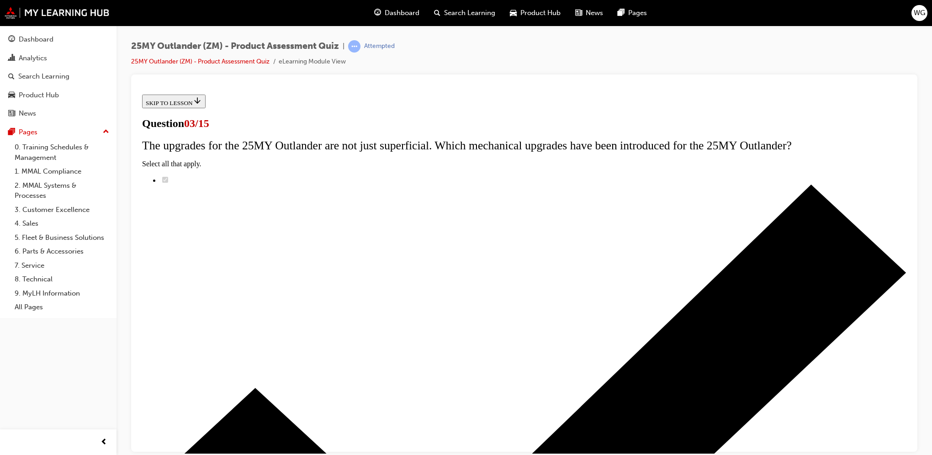
radio input "true"
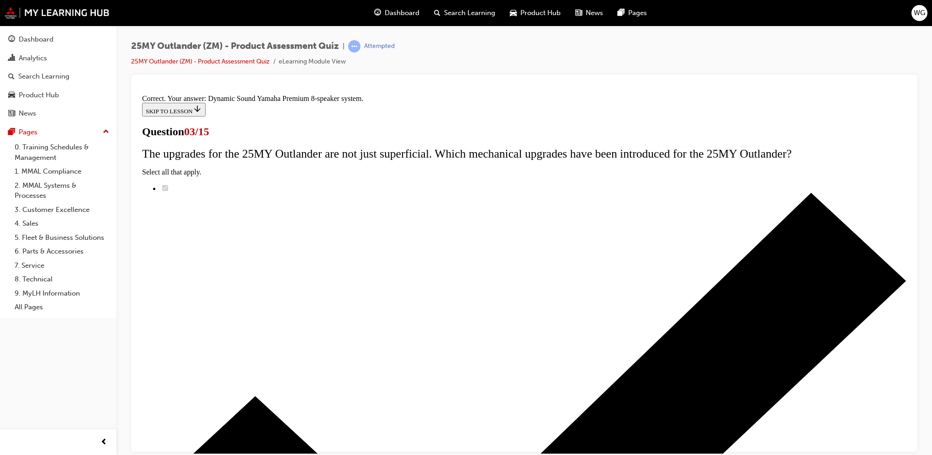
scroll to position [113, 0]
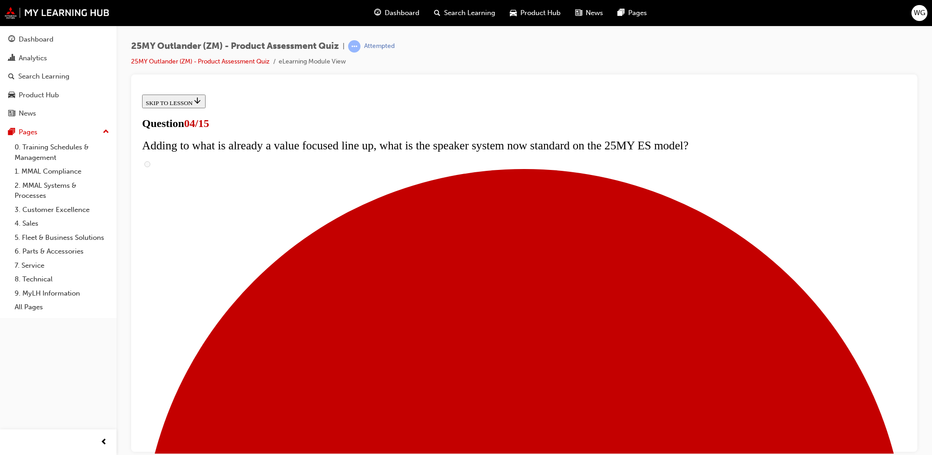
scroll to position [91, 0]
checkbox input "true"
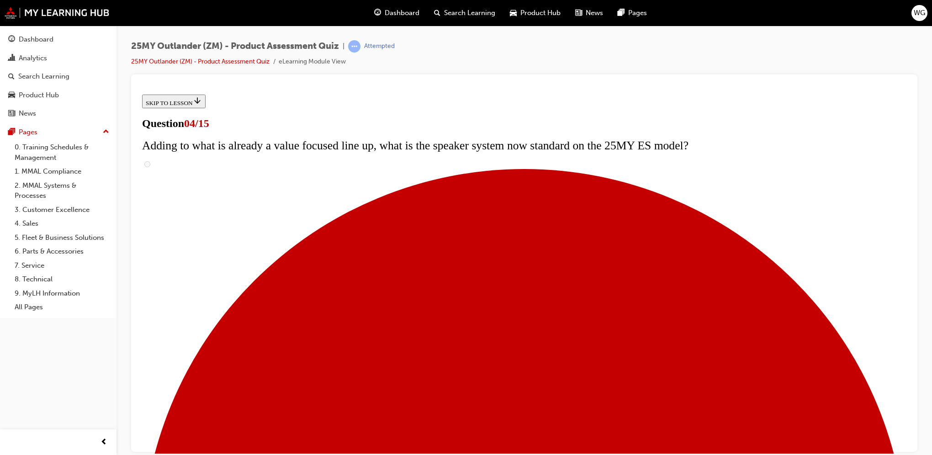
checkbox input "true"
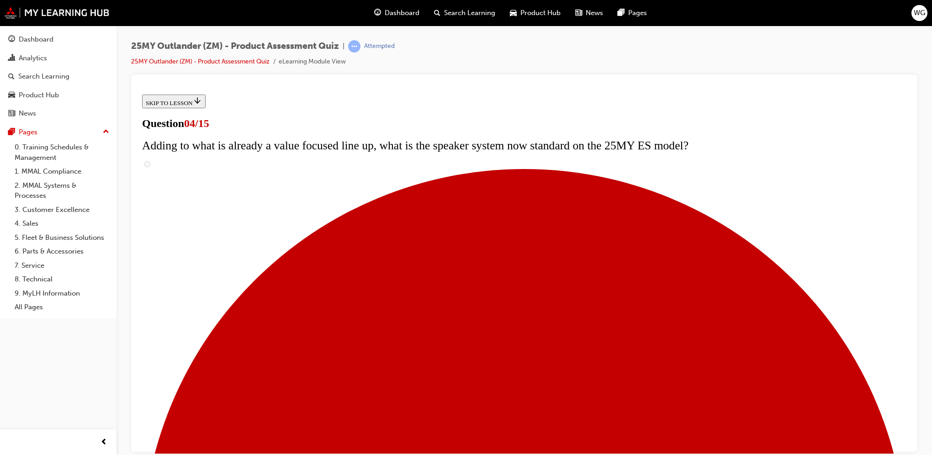
checkbox input "true"
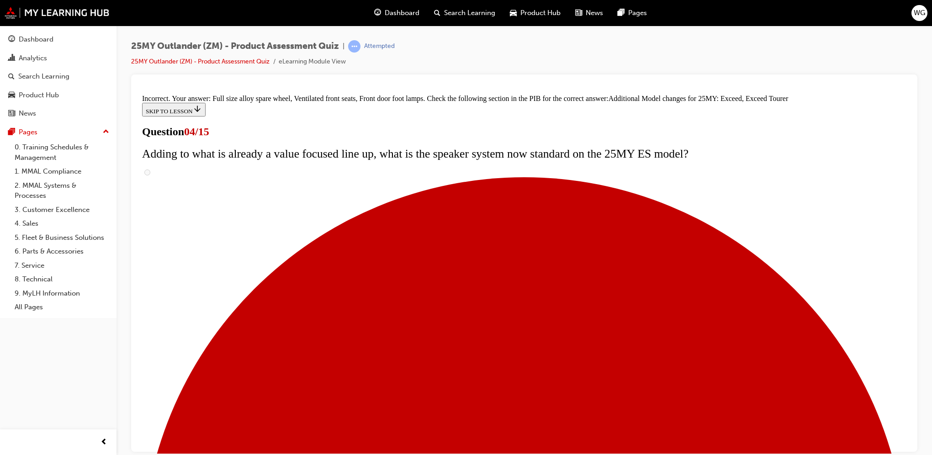
scroll to position [310, 0]
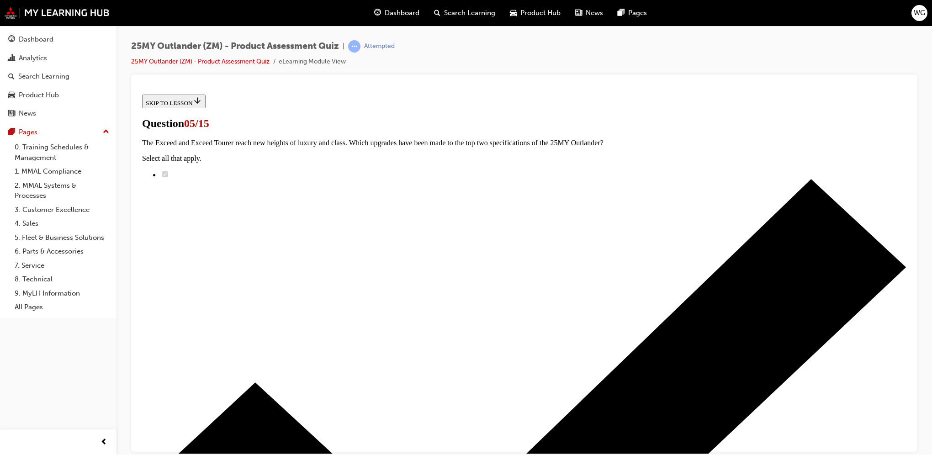
scroll to position [91, 0]
radio input "true"
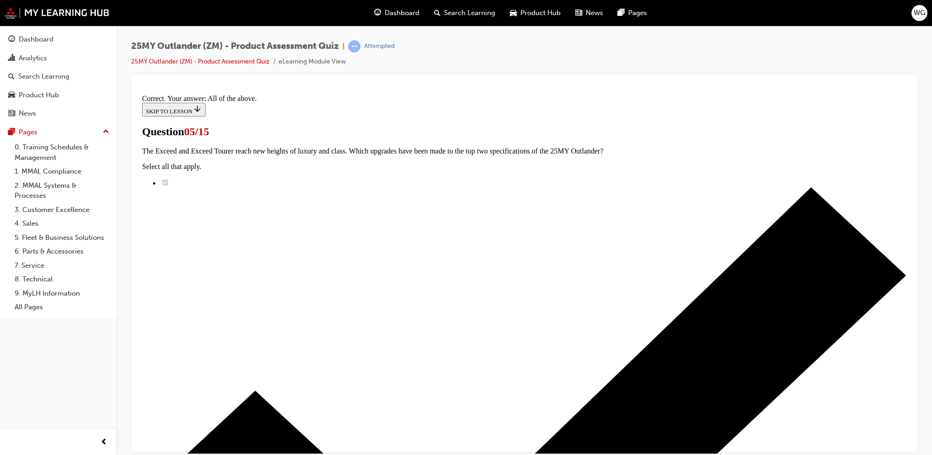
scroll to position [186, 0]
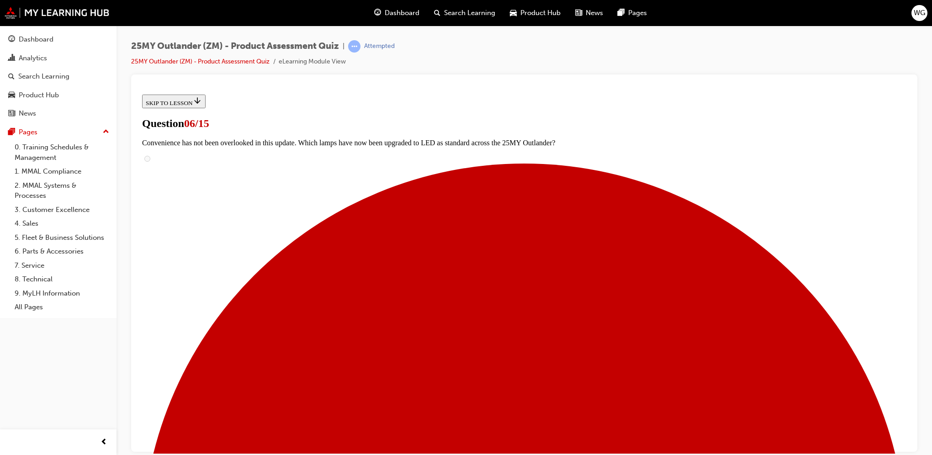
scroll to position [183, 0]
radio input "true"
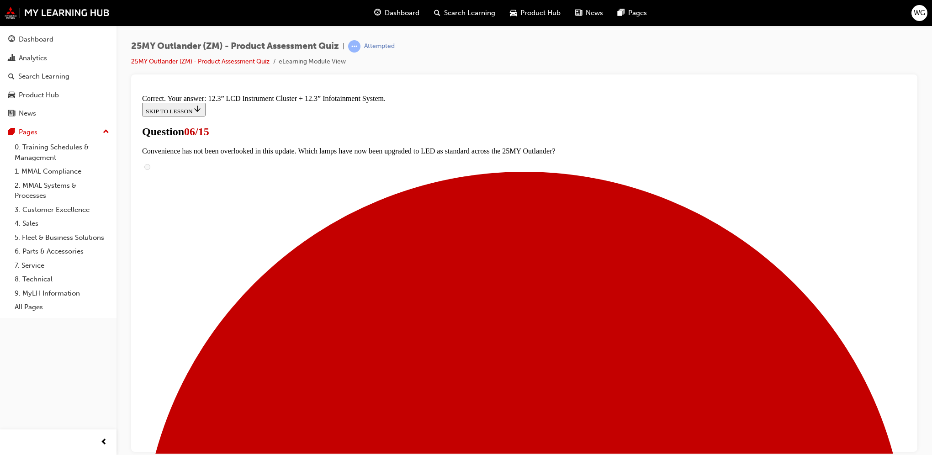
scroll to position [273, 0]
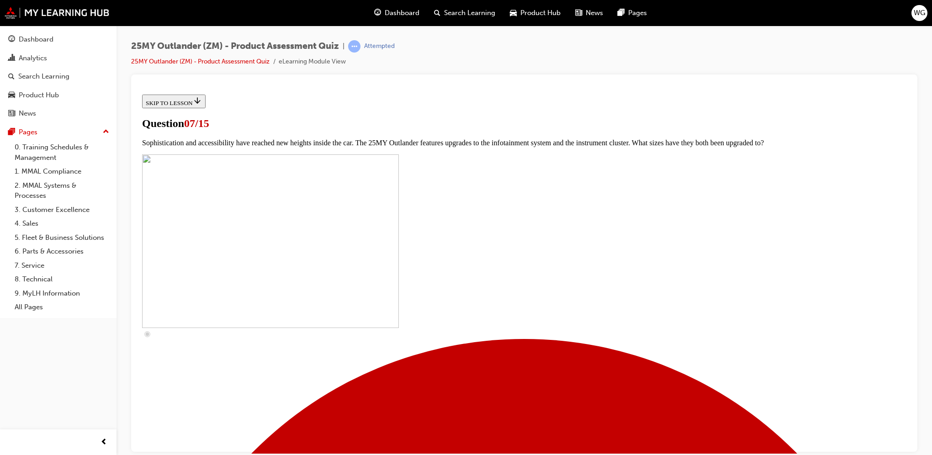
scroll to position [343, 0]
checkbox input "true"
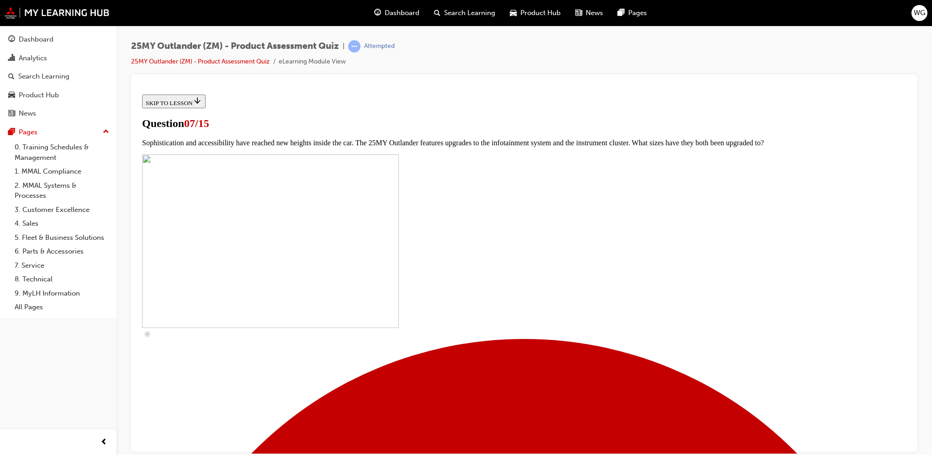
checkbox input "true"
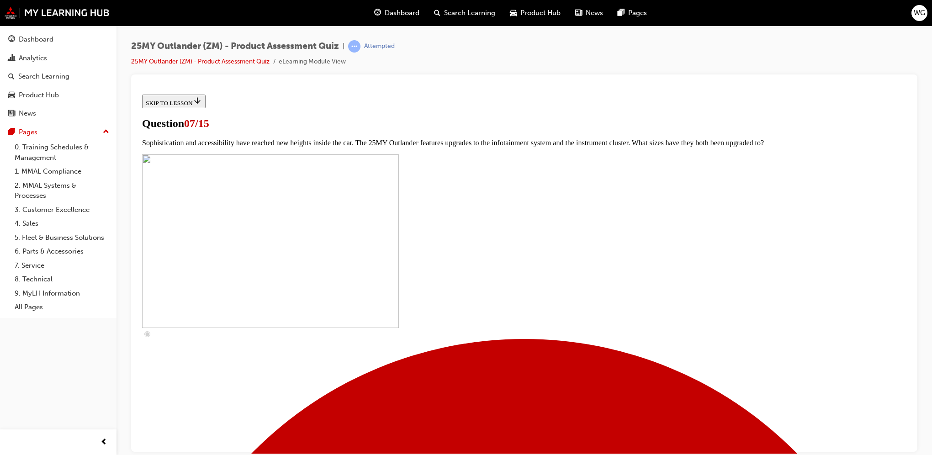
checkbox input "true"
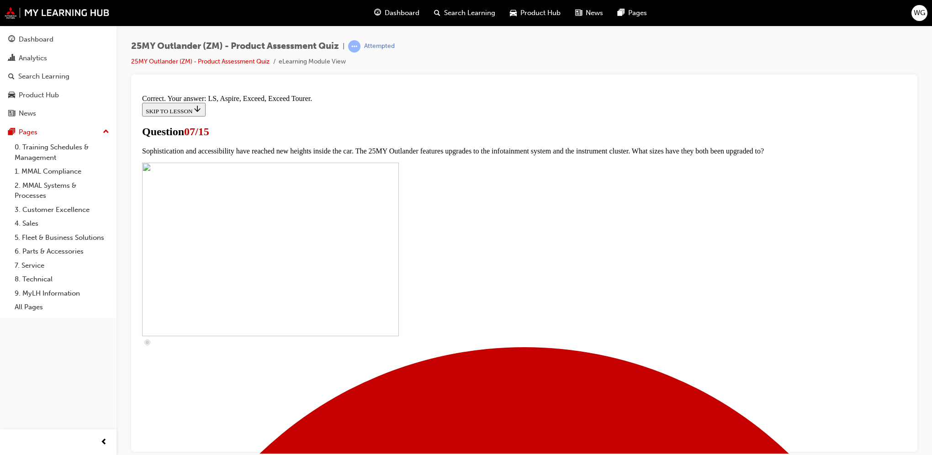
scroll to position [377, 0]
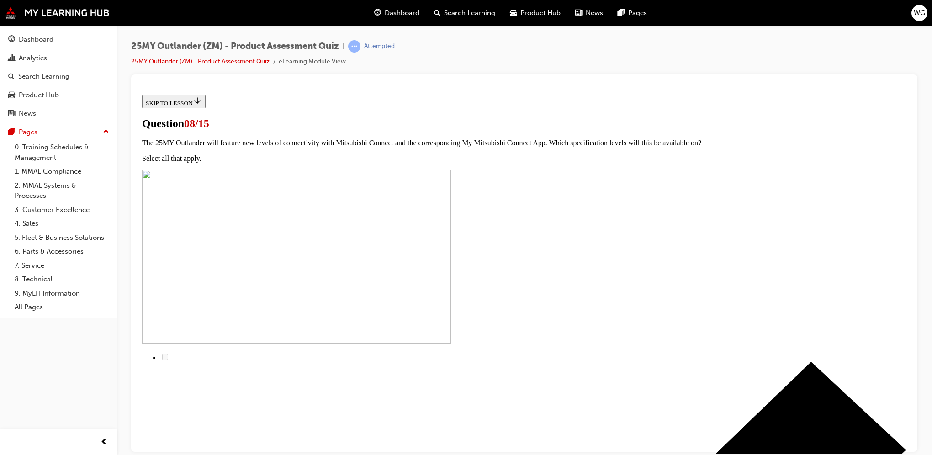
scroll to position [73, 0]
radio input "true"
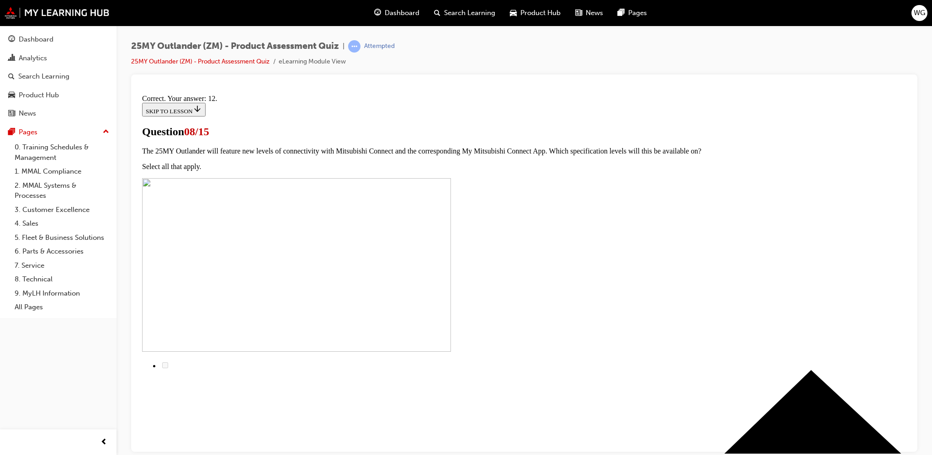
scroll to position [113, 0]
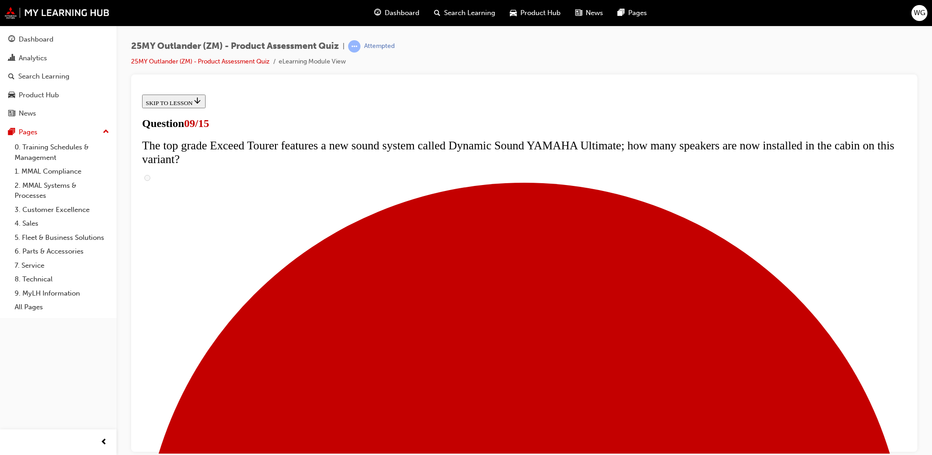
scroll to position [365, 0]
radio input "true"
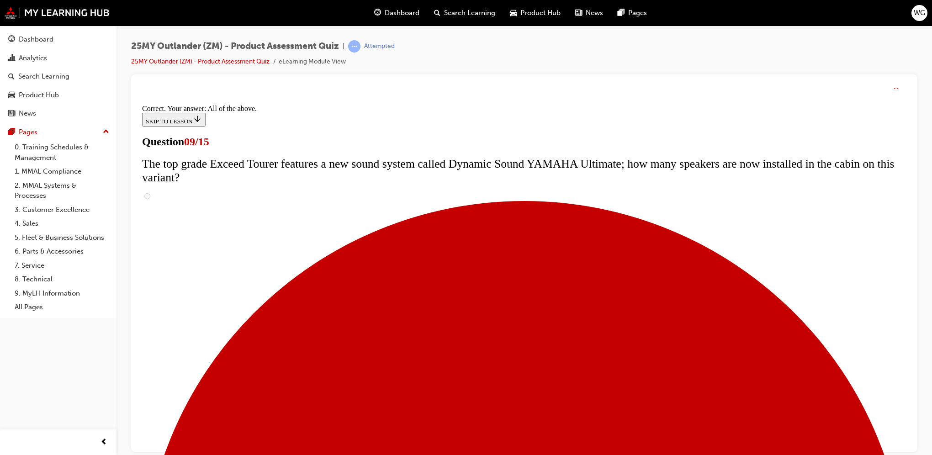
scroll to position [440, 0]
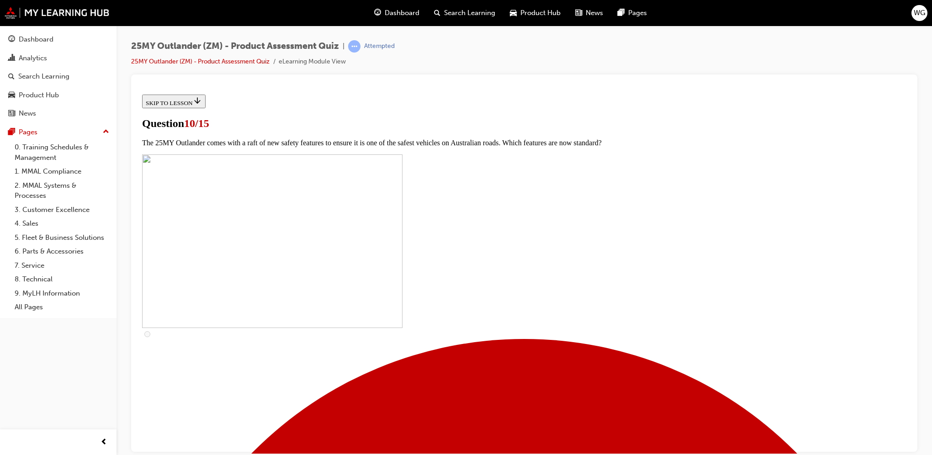
scroll to position [228, 0]
checkbox input "true"
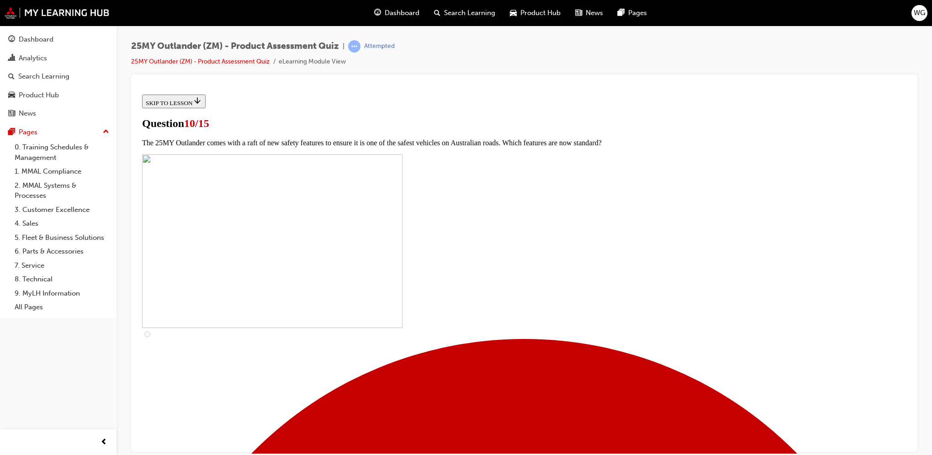
checkbox input "true"
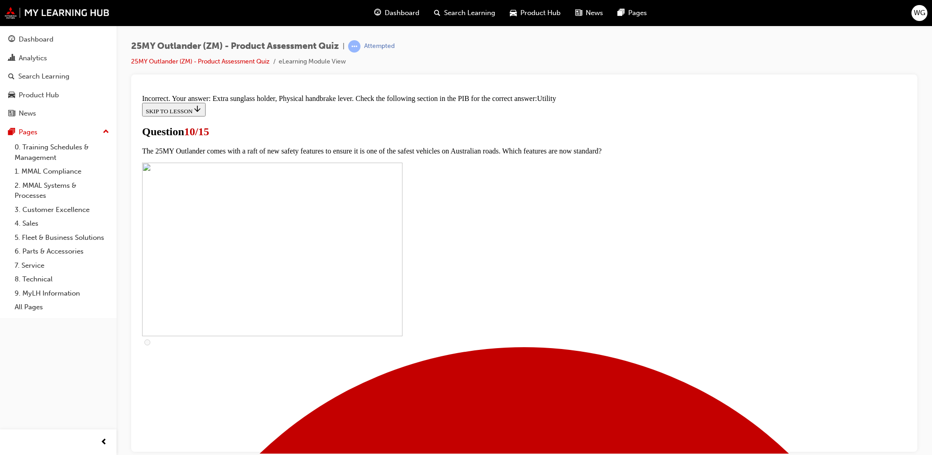
scroll to position [411, 0]
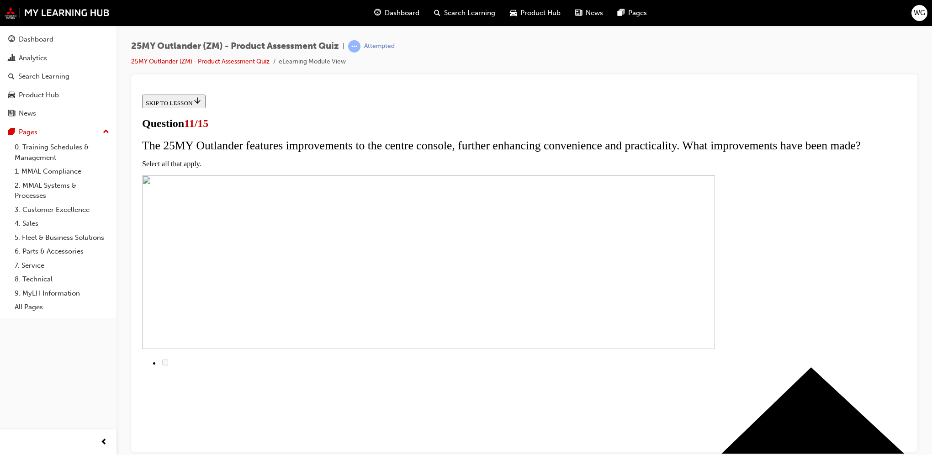
scroll to position [46, 0]
checkbox input "true"
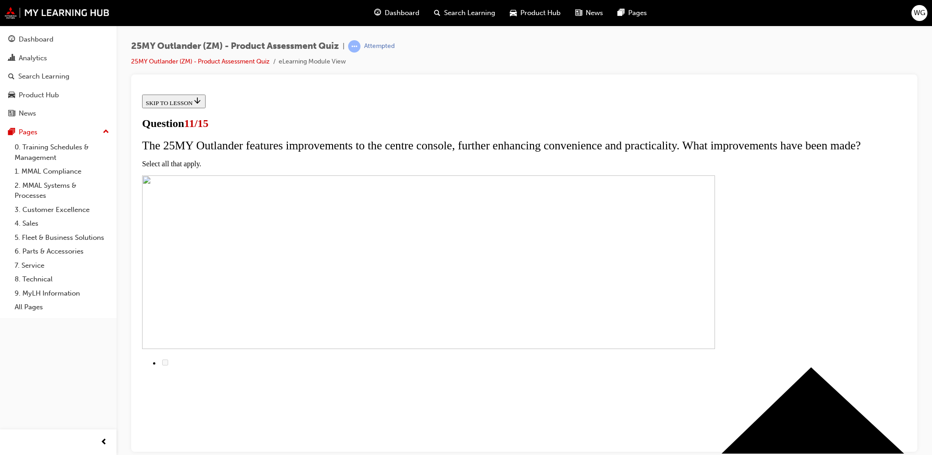
checkbox input "true"
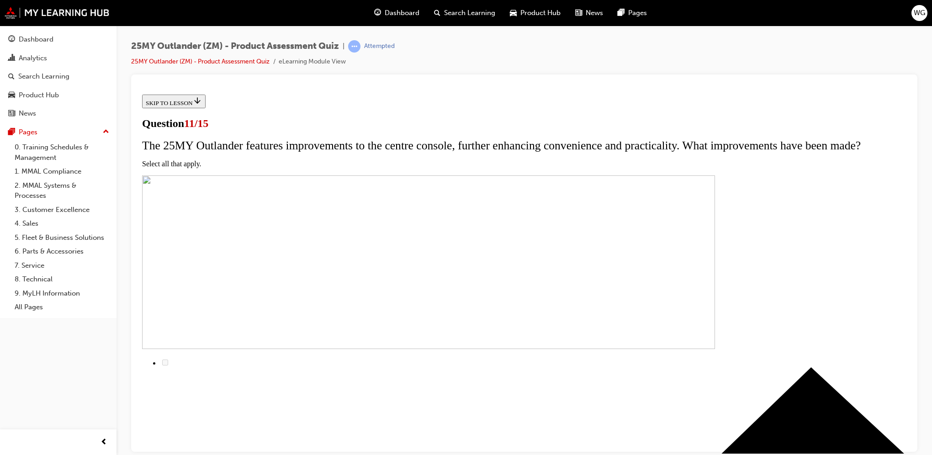
checkbox input "true"
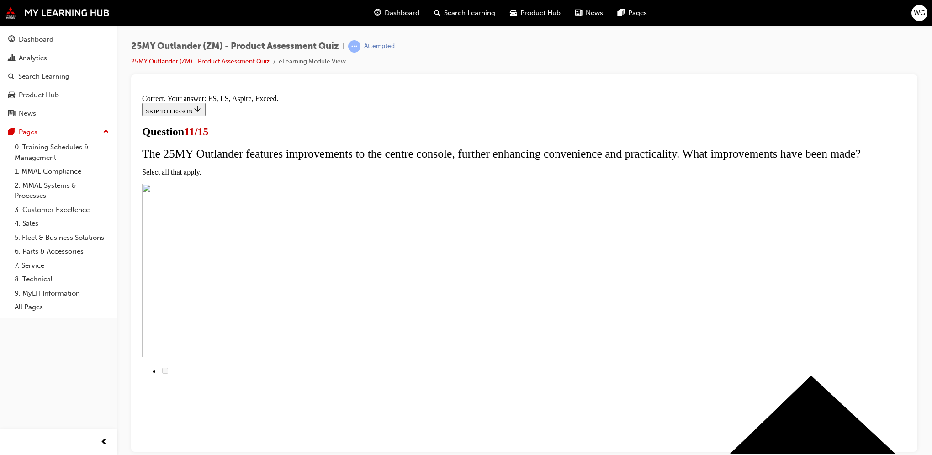
scroll to position [181, 0]
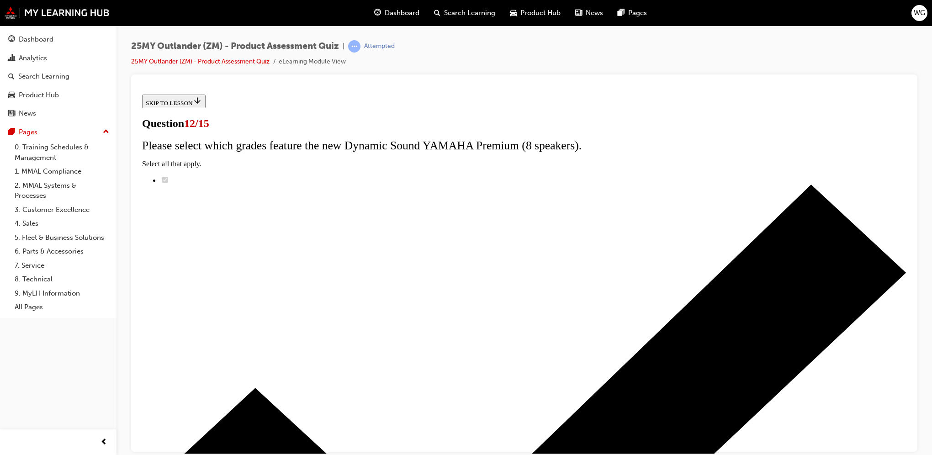
scroll to position [42, 0]
drag, startPoint x: 382, startPoint y: 268, endPoint x: 427, endPoint y: 296, distance: 52.9
radio input "true"
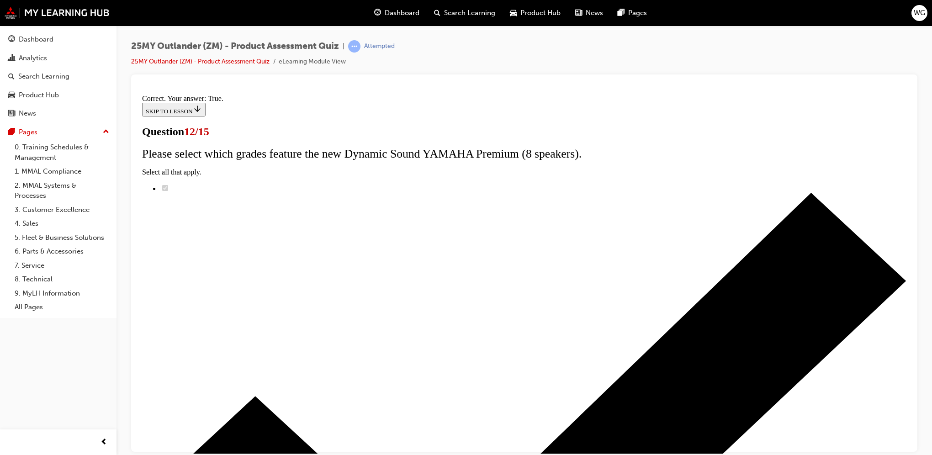
scroll to position [71, 0]
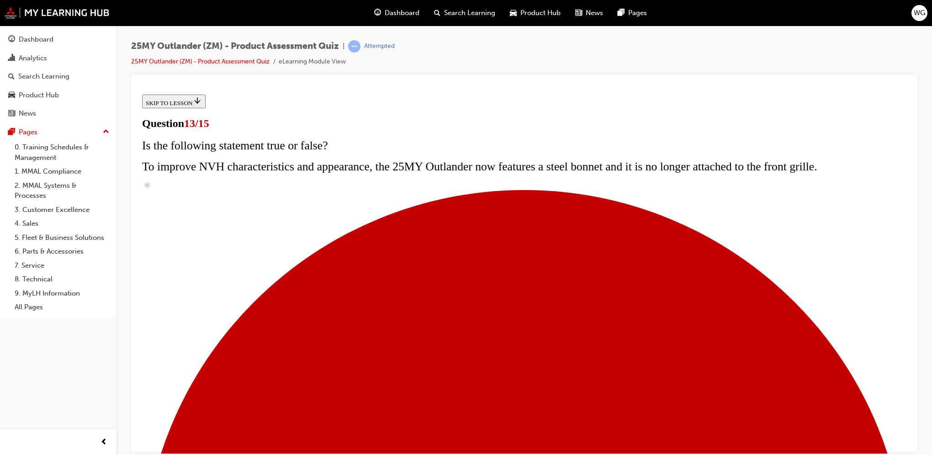
scroll to position [62, 0]
radio input "true"
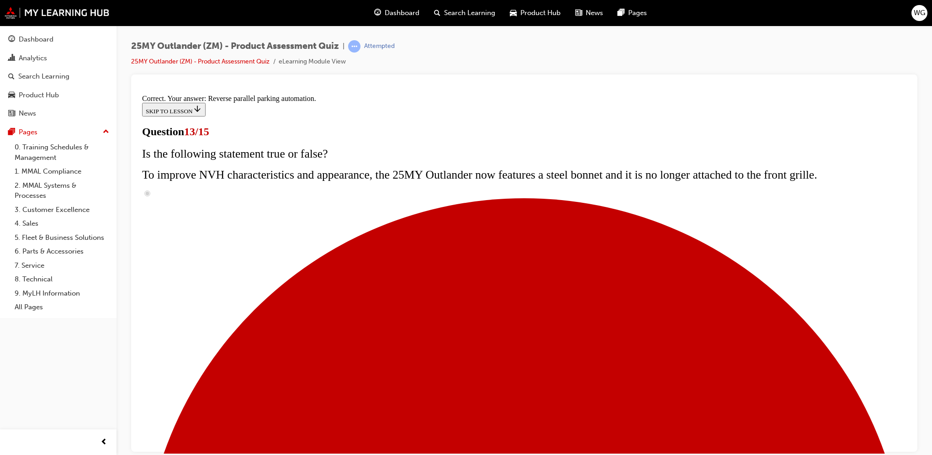
scroll to position [202, 0]
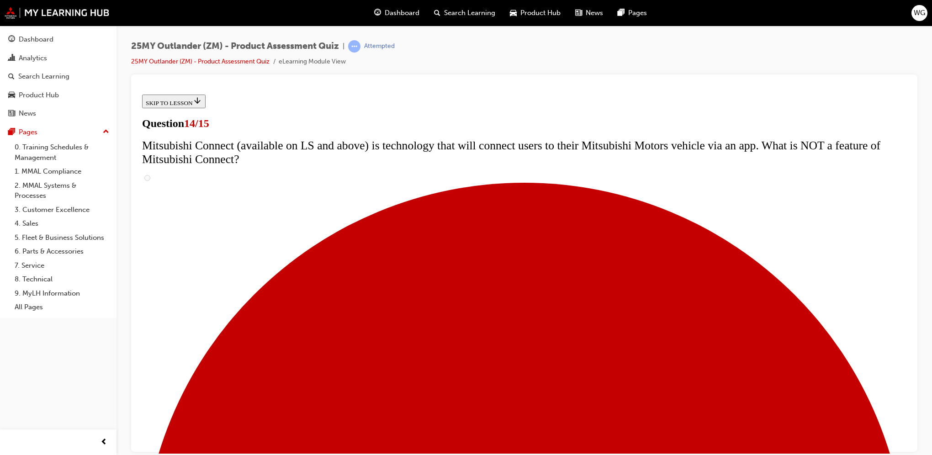
scroll to position [228, 0]
radio input "true"
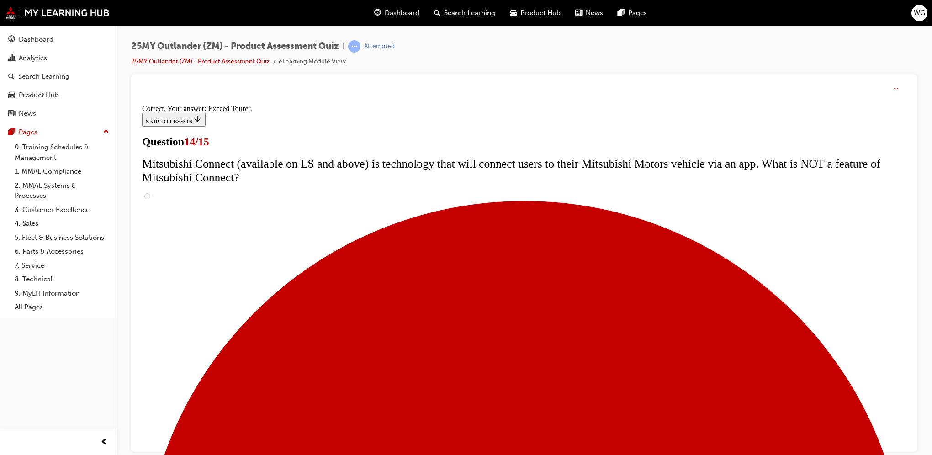
scroll to position [346, 0]
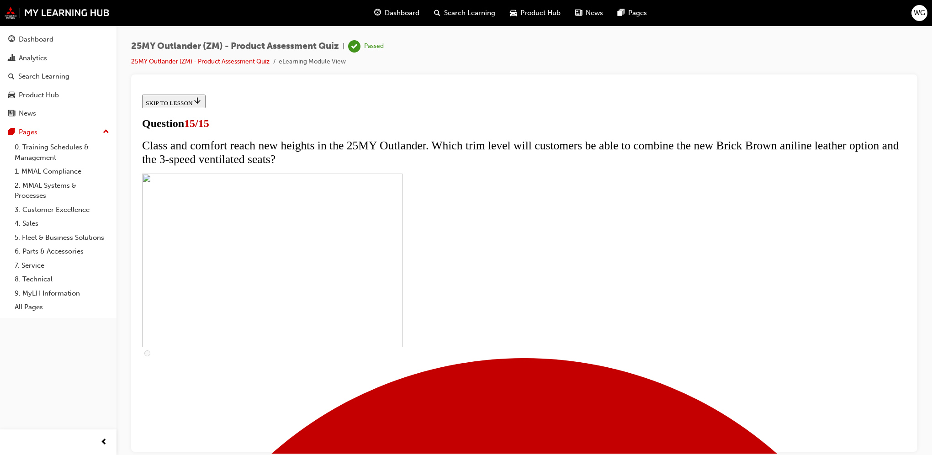
scroll to position [102, 0]
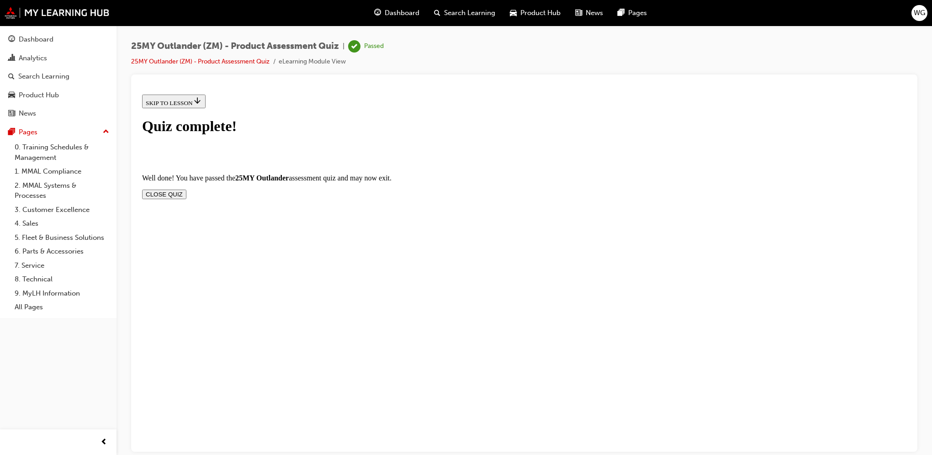
click at [186, 189] on button "CLOSE QUIZ" at bounding box center [164, 194] width 44 height 10
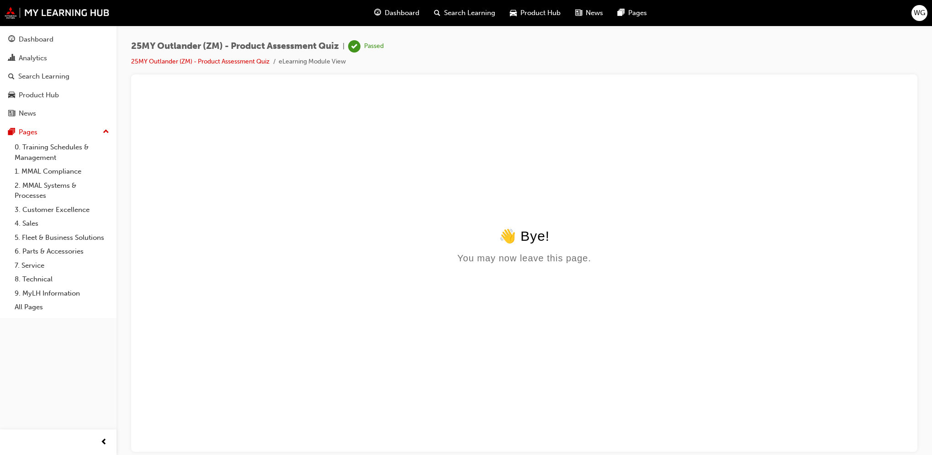
scroll to position [0, 0]
